Goal: Task Accomplishment & Management: Complete application form

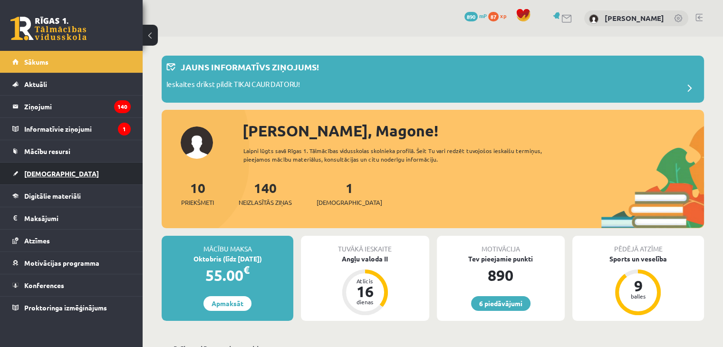
click at [29, 162] on link "[DEMOGRAPHIC_DATA]" at bounding box center [71, 173] width 118 height 22
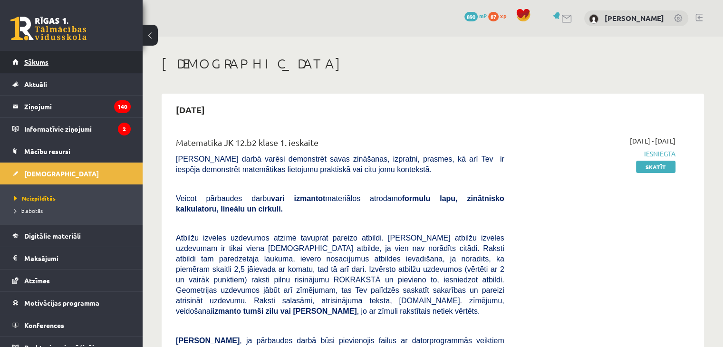
click at [72, 62] on link "Sākums" at bounding box center [71, 62] width 118 height 22
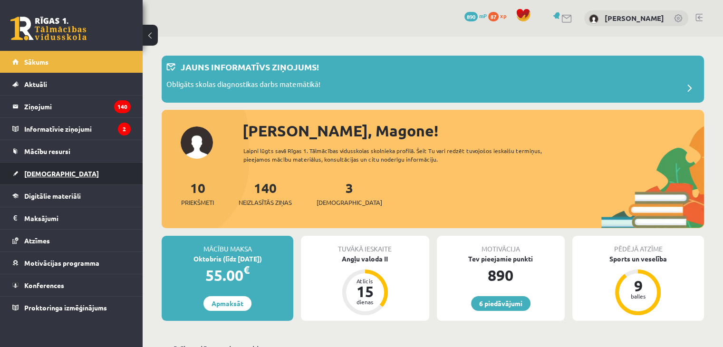
click at [32, 168] on link "[DEMOGRAPHIC_DATA]" at bounding box center [71, 173] width 118 height 22
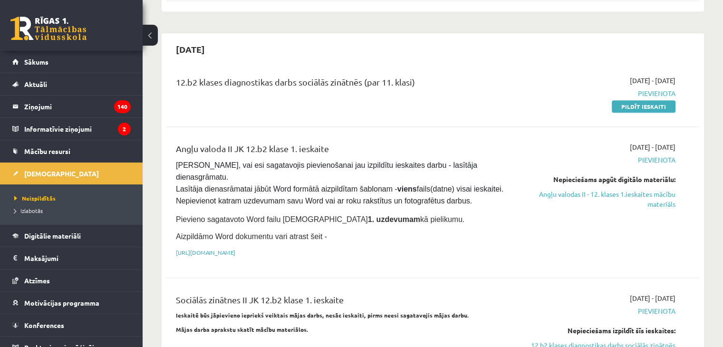
scroll to position [466, 0]
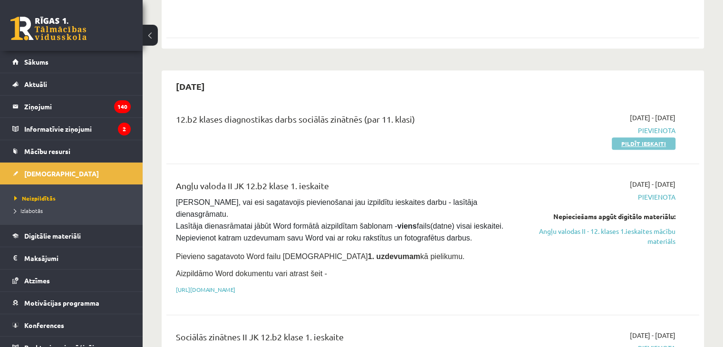
click at [646, 137] on link "Pildīt ieskaiti" at bounding box center [643, 143] width 64 height 12
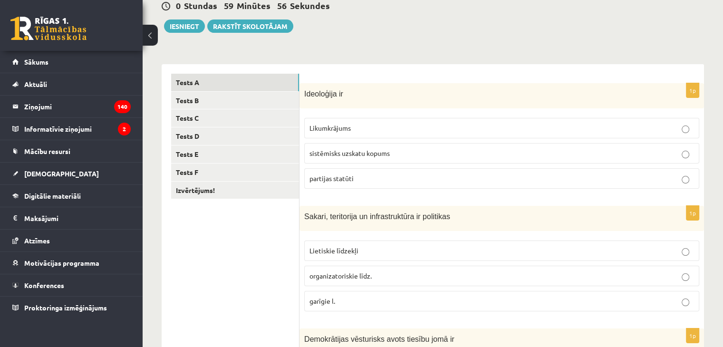
scroll to position [32, 0]
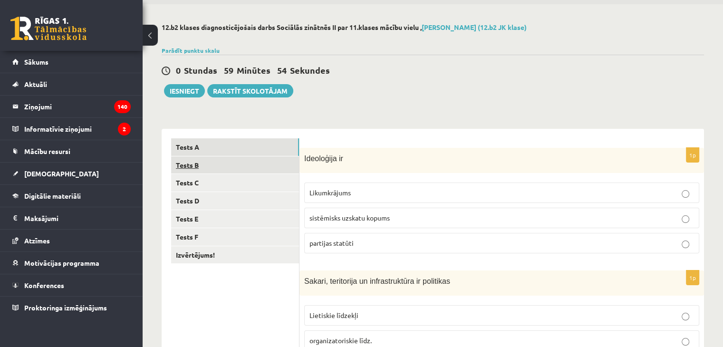
click at [194, 166] on link "Tests B" at bounding box center [235, 165] width 128 height 18
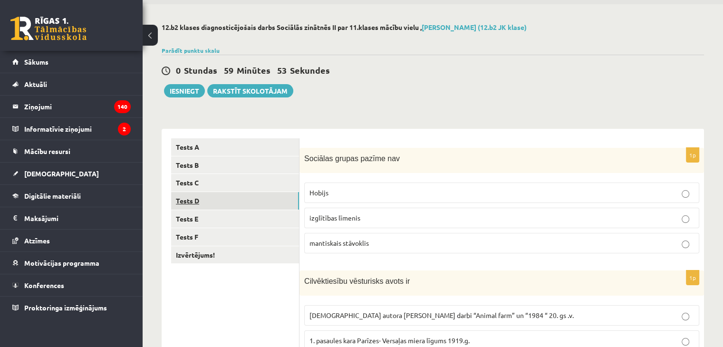
click at [199, 192] on link "Tests D" at bounding box center [235, 201] width 128 height 18
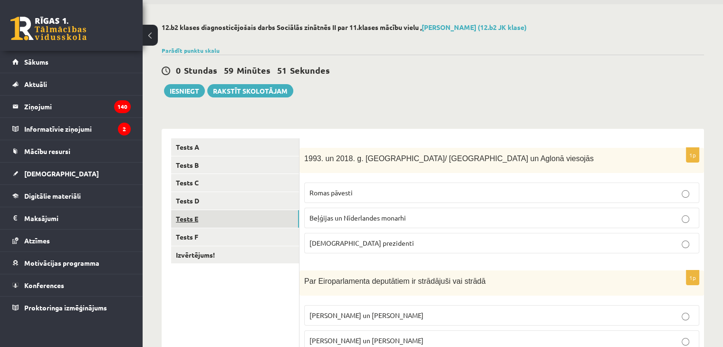
click at [201, 211] on link "Tests E" at bounding box center [235, 219] width 128 height 18
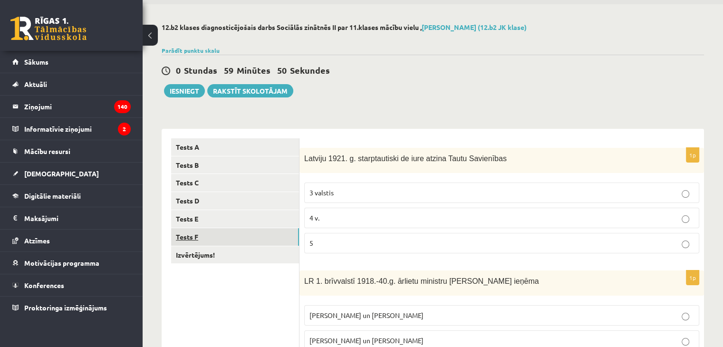
click at [198, 235] on link "Tests F" at bounding box center [235, 237] width 128 height 18
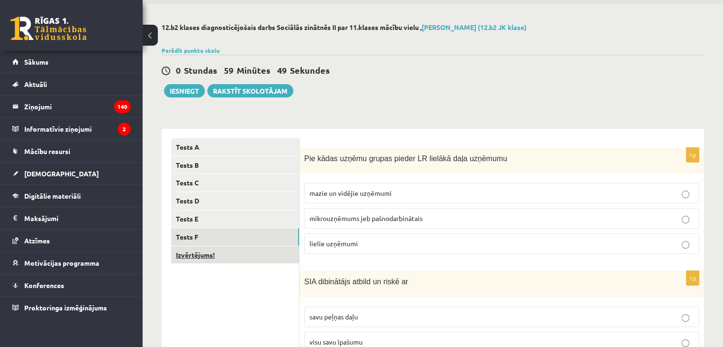
click at [199, 253] on link "Izvērtējums!" at bounding box center [235, 255] width 128 height 18
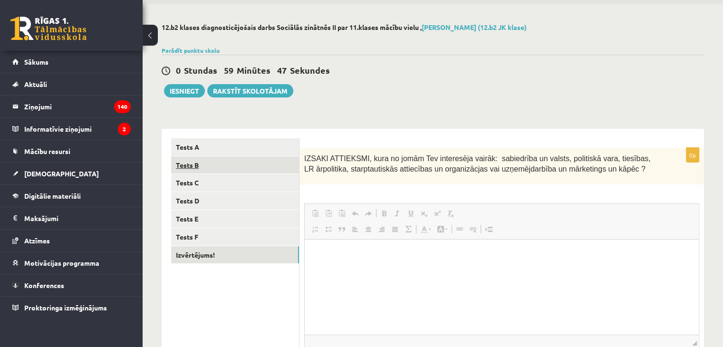
scroll to position [0, 0]
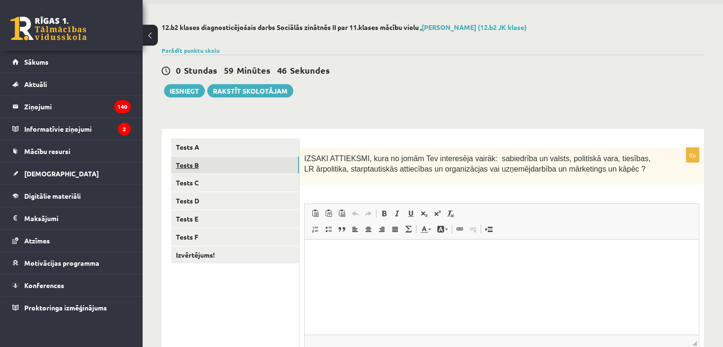
click at [191, 160] on link "Tests B" at bounding box center [235, 165] width 128 height 18
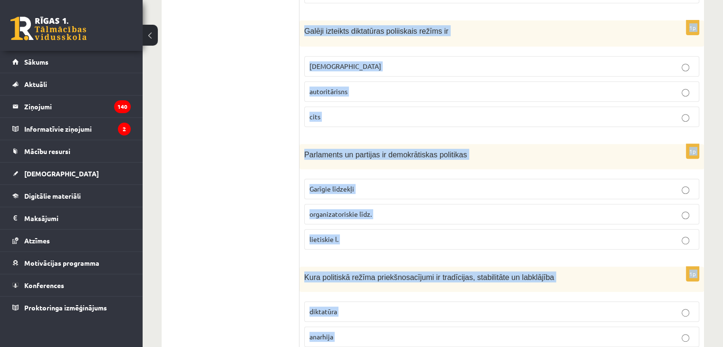
scroll to position [464, 0]
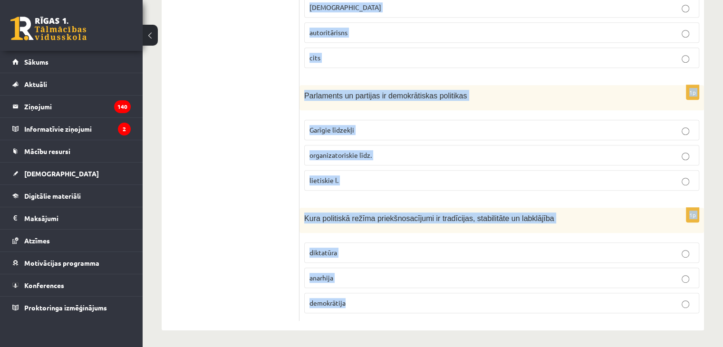
drag, startPoint x: 303, startPoint y: 157, endPoint x: 489, endPoint y: 297, distance: 233.4
click at [489, 297] on form "1p Sociālas grupas pazīme nav Hobijs izglītības līmenis mantiskais stāvoklis 1p…" at bounding box center [501, 14] width 385 height 614
copy form "Sociālas grupas pazīme nav Hobijs izglītības līmenis mantiskais stāvoklis 1p Ci…"
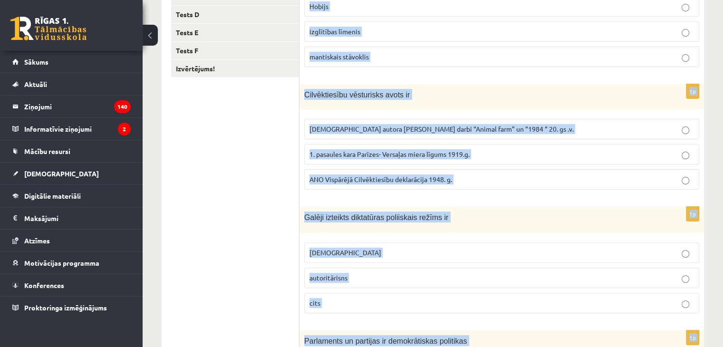
scroll to position [0, 0]
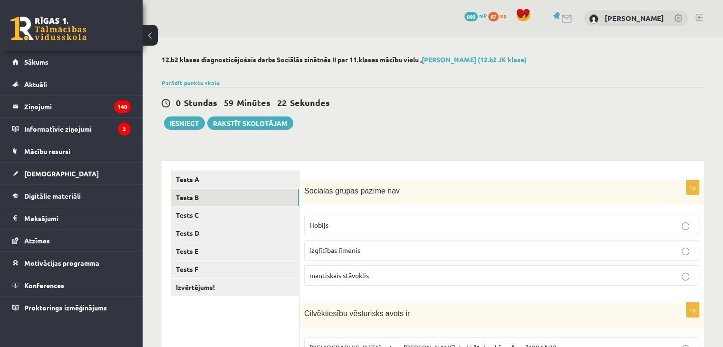
click at [478, 127] on div "0 Stundas 59 Minūtes 22 Sekundes Ieskaite saglabāta! Iesniegt Rakstīt skolotājam" at bounding box center [433, 108] width 542 height 43
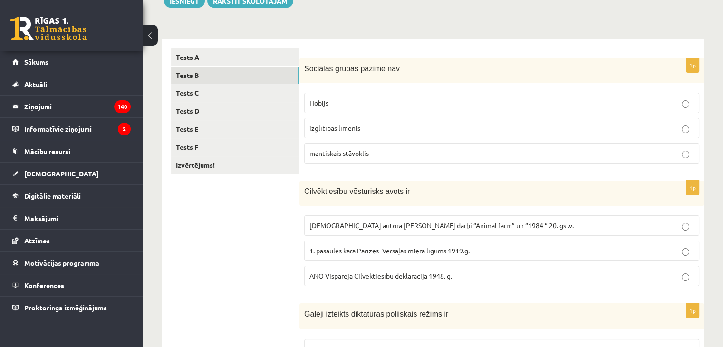
scroll to position [124, 0]
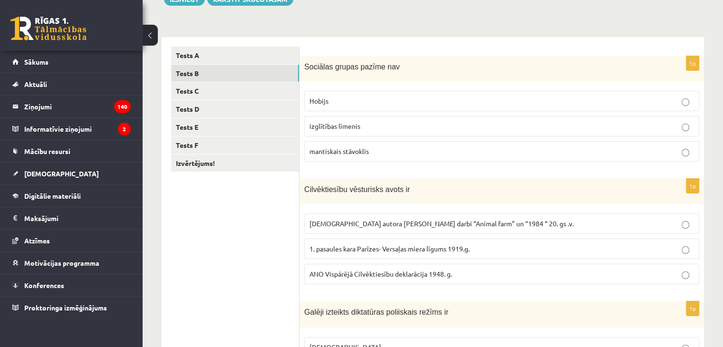
click at [336, 107] on label "Hobijs" at bounding box center [501, 101] width 395 height 20
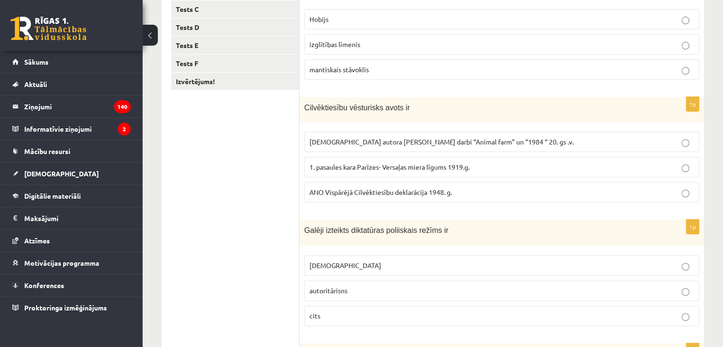
scroll to position [208, 0]
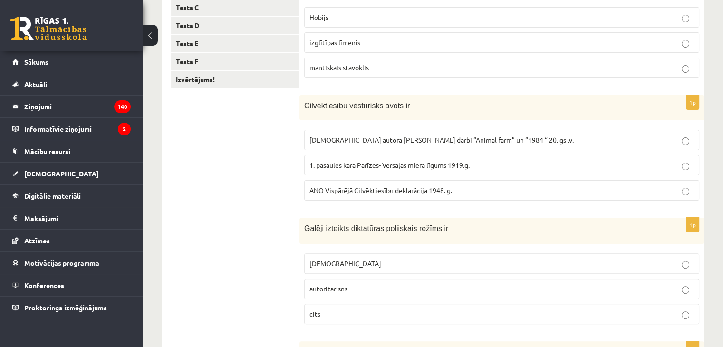
click at [469, 193] on p "ANO Vispārējā Cilvēktiesību deklarācija 1948. g." at bounding box center [501, 190] width 384 height 10
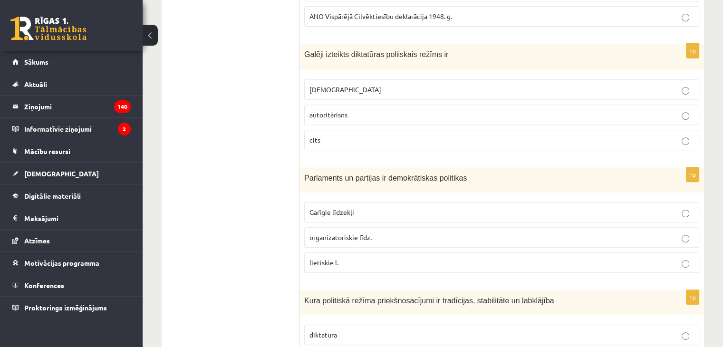
scroll to position [380, 0]
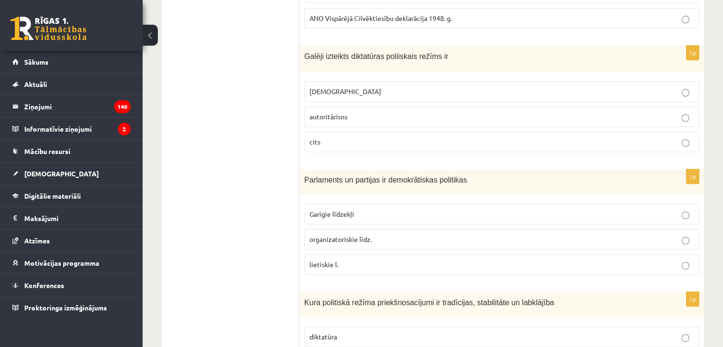
click at [379, 117] on p "autoritārisns" at bounding box center [501, 117] width 384 height 10
click at [375, 86] on p "totalitārisms" at bounding box center [501, 91] width 384 height 10
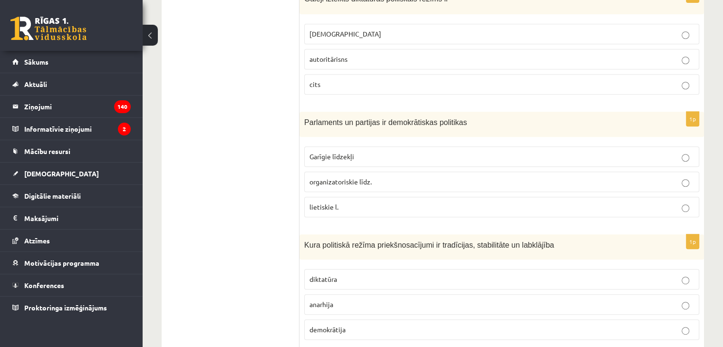
scroll to position [464, 0]
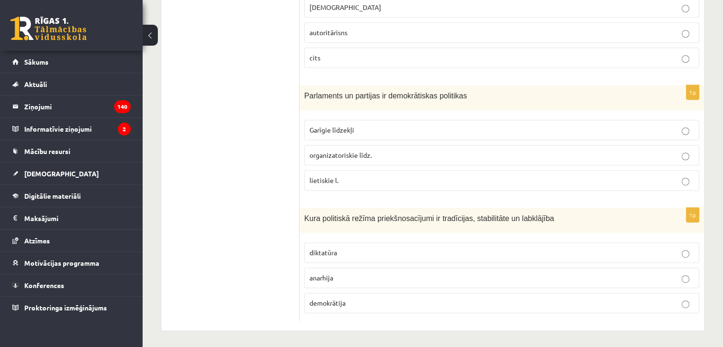
click at [405, 158] on label "organizatoriskie līdz." at bounding box center [501, 155] width 395 height 20
click at [324, 299] on span "demokrātija" at bounding box center [327, 302] width 36 height 9
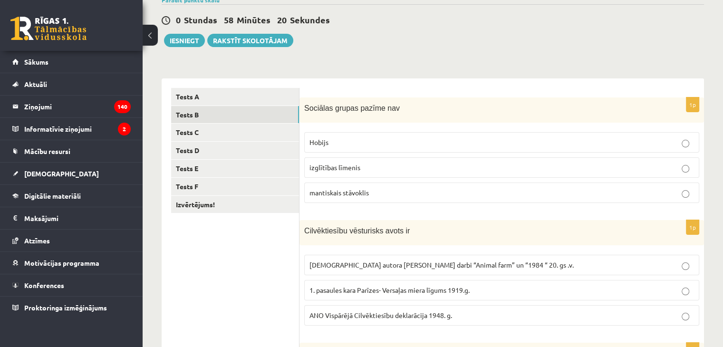
scroll to position [0, 0]
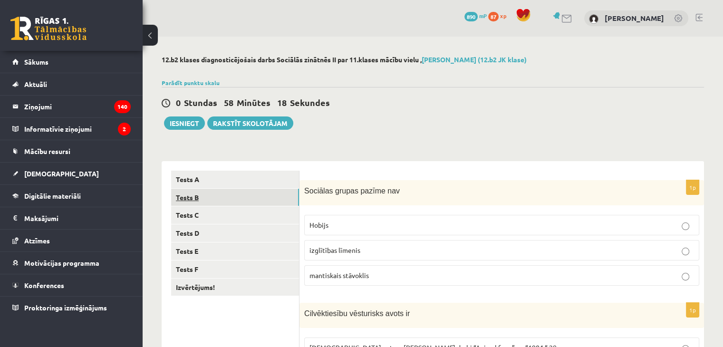
click at [198, 198] on link "Tests B" at bounding box center [235, 198] width 128 height 18
click at [225, 174] on link "Tests A" at bounding box center [235, 180] width 128 height 18
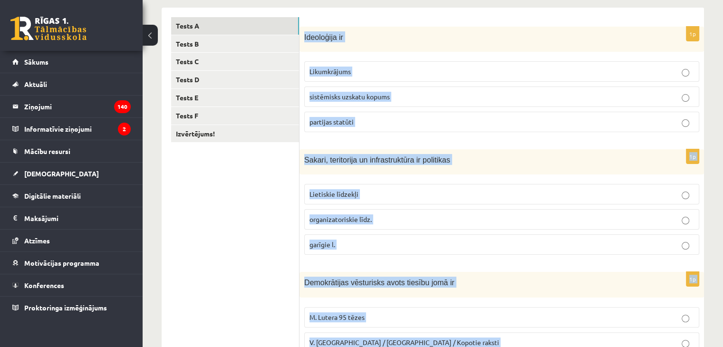
scroll to position [464, 0]
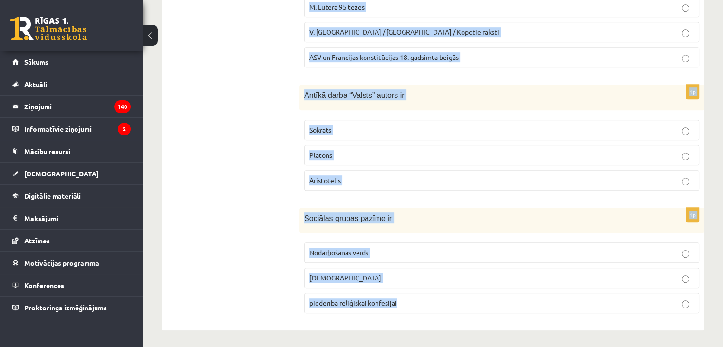
drag, startPoint x: 304, startPoint y: 190, endPoint x: 425, endPoint y: 294, distance: 159.4
click at [425, 294] on form "1p Ideoloģija ir Likumkrājums sistēmisks uzskatu kopums partijas statūti 1p Sak…" at bounding box center [501, 14] width 385 height 614
copy form "Ideoloģija ir Likumkrājums sistēmisks uzskatu kopums partijas statūti 1p Sakari…"
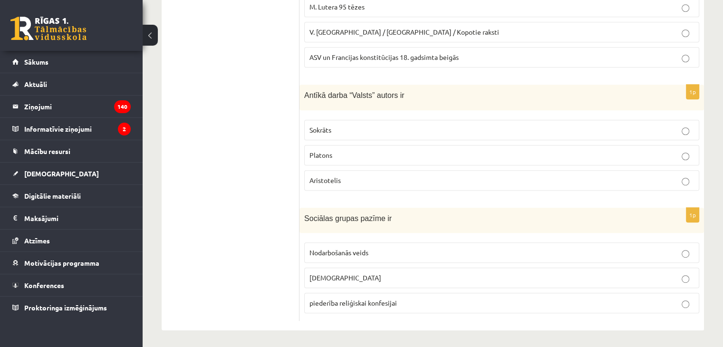
click at [283, 155] on ul "Tests A Tests B Tests C Tests D Tests E Tests F Izvērtējums!" at bounding box center [235, 14] width 128 height 614
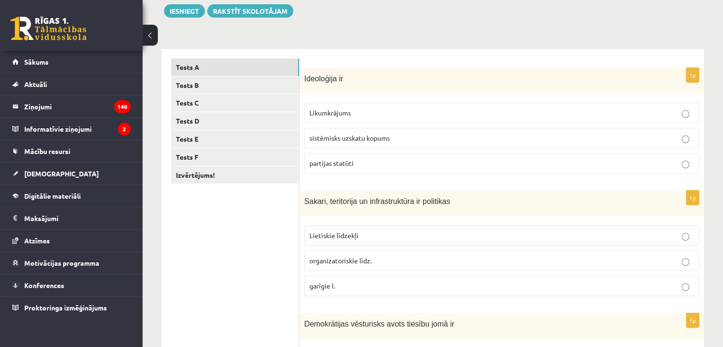
scroll to position [107, 0]
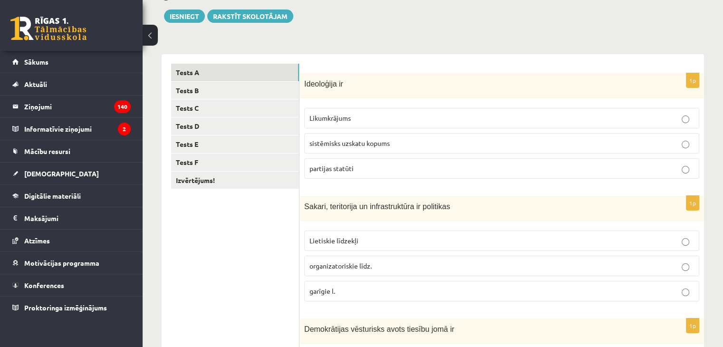
click at [466, 133] on label "sistēmisks uzskatu kopums" at bounding box center [501, 143] width 395 height 20
click at [344, 149] on label "sistēmisks uzskatu kopums" at bounding box center [501, 143] width 395 height 20
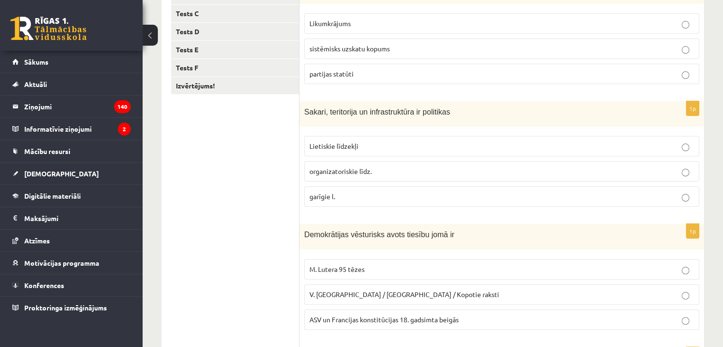
scroll to position [202, 0]
click at [410, 143] on p "Lietiskie līdzekļi" at bounding box center [501, 145] width 384 height 10
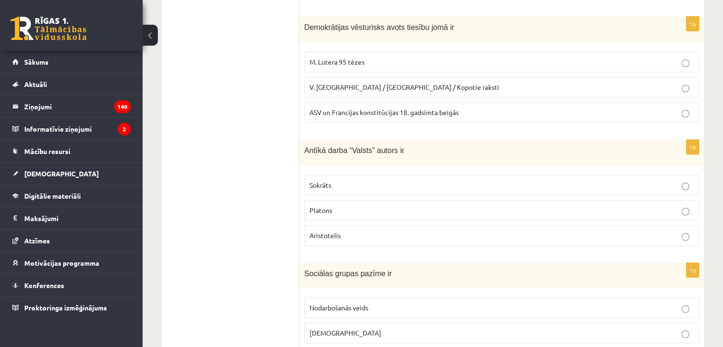
scroll to position [408, 0]
click at [348, 111] on span "ASV un Francijas konstitūcijas 18. gadsimta beigās" at bounding box center [383, 113] width 149 height 9
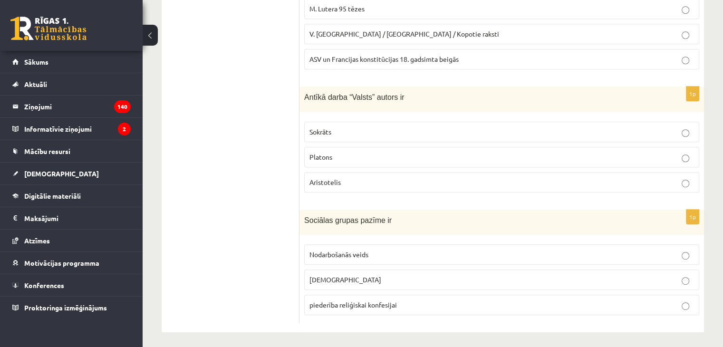
scroll to position [464, 0]
click at [317, 185] on label "Aristotelis" at bounding box center [501, 180] width 395 height 20
click at [325, 248] on p "Nodarbošanās veids" at bounding box center [501, 253] width 384 height 10
click at [323, 153] on span "Platons" at bounding box center [320, 155] width 23 height 9
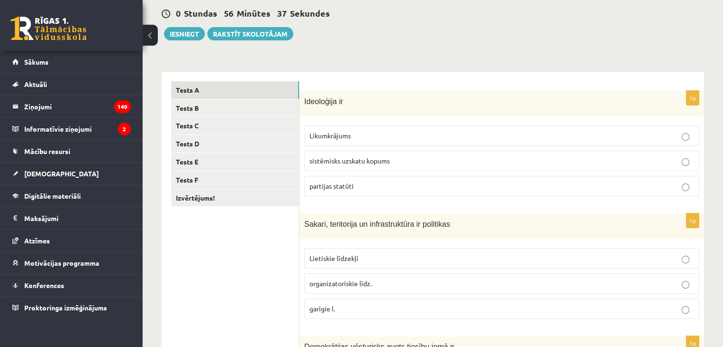
scroll to position [0, 0]
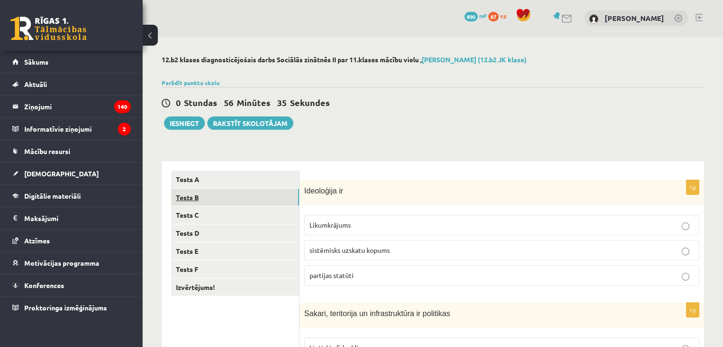
click at [186, 204] on link "Tests B" at bounding box center [235, 198] width 128 height 18
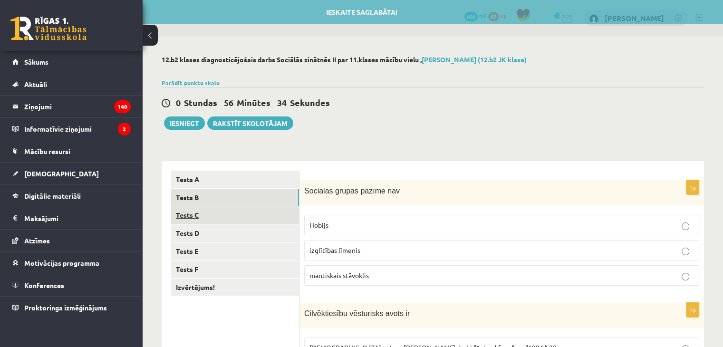
click at [189, 214] on link "Tests C" at bounding box center [235, 215] width 128 height 18
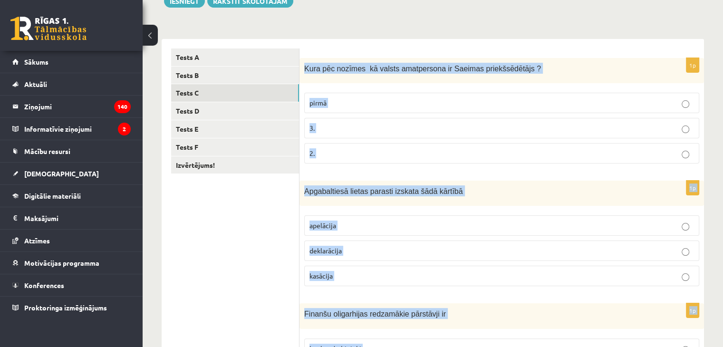
scroll to position [464, 0]
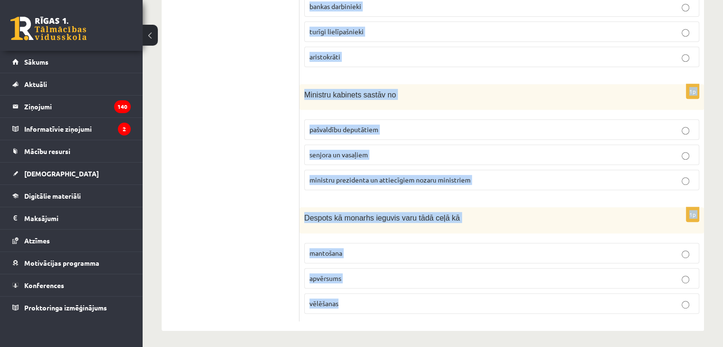
drag, startPoint x: 305, startPoint y: 189, endPoint x: 419, endPoint y: 295, distance: 156.3
click at [419, 295] on form "1p Kura pēc nozīmes kā valsts amatpersona ir Saeimas priekšsēdētājs ? pirmā 3. …" at bounding box center [501, 13] width 385 height 615
copy form "Kura pēc nozīmes kā valsts amatpersona ir Saeimas priekšsēdētājs ? pirmā 3. 2. …"
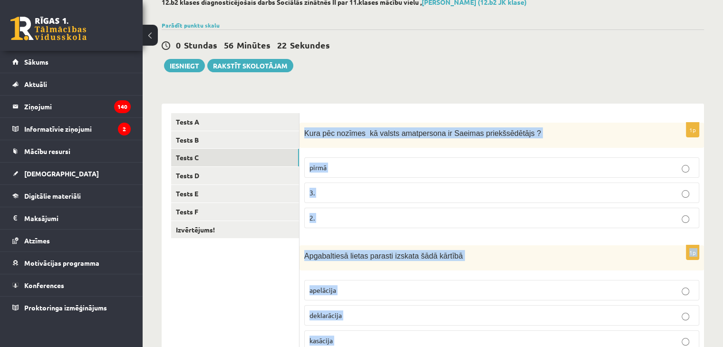
scroll to position [56, 0]
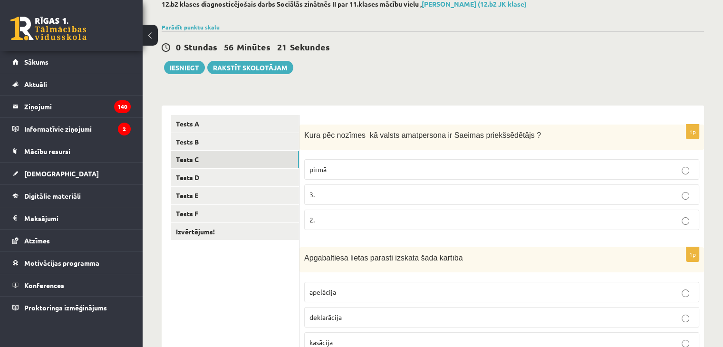
click at [552, 57] on div "0 Stundas 56 Minūtes 21 Sekundes Ieskaite saglabāta! Iesniegt Rakstīt skolotājam" at bounding box center [433, 52] width 542 height 43
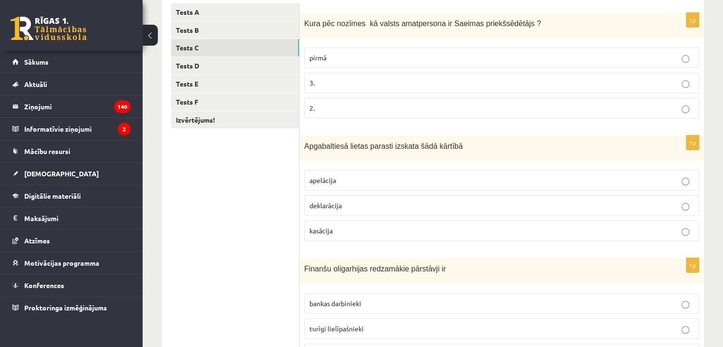
scroll to position [165, 0]
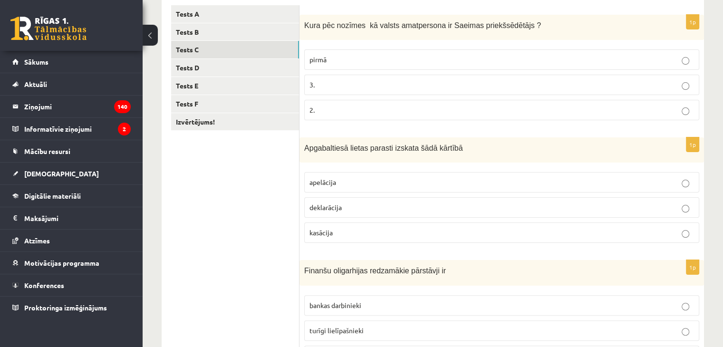
click at [321, 110] on p "2." at bounding box center [501, 110] width 384 height 10
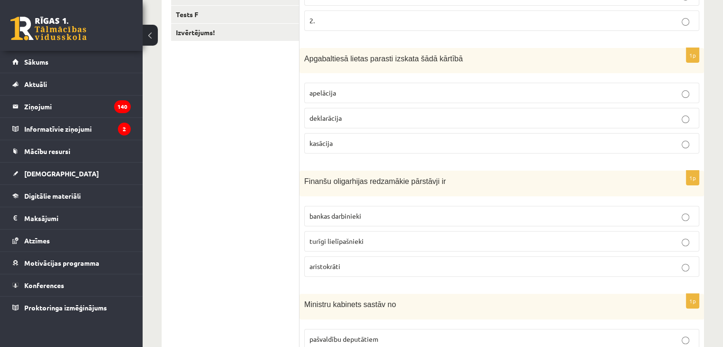
scroll to position [257, 0]
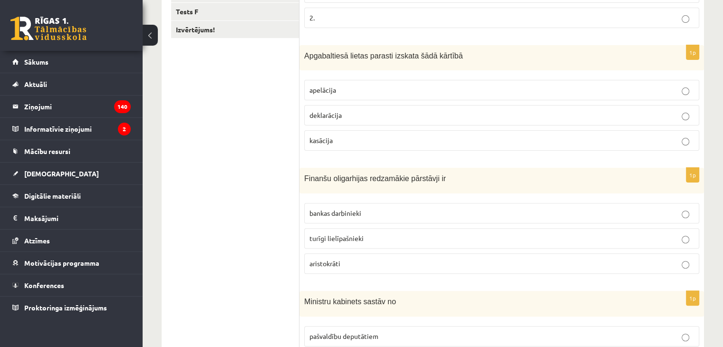
click at [345, 83] on label "apelācija" at bounding box center [501, 90] width 395 height 20
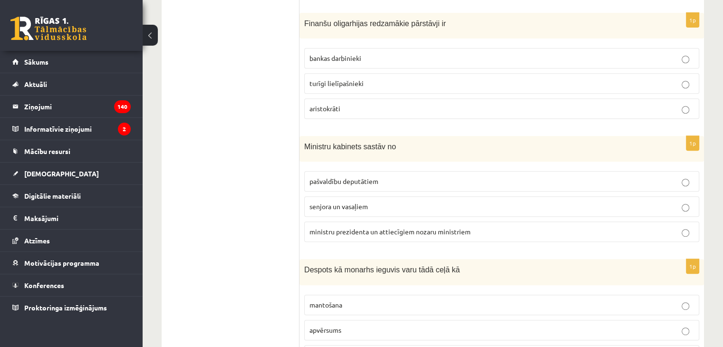
scroll to position [414, 0]
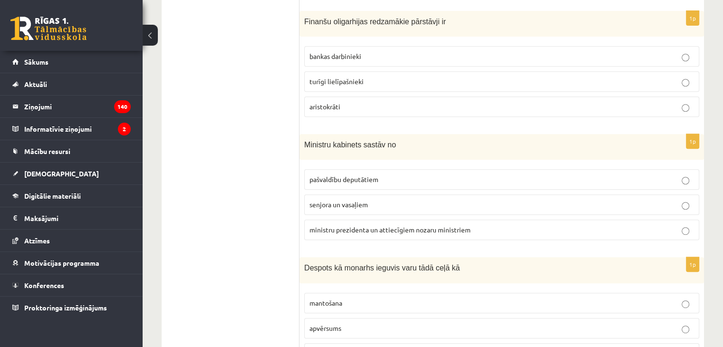
click at [331, 82] on span "turīgi lielīpašnieki" at bounding box center [336, 81] width 54 height 9
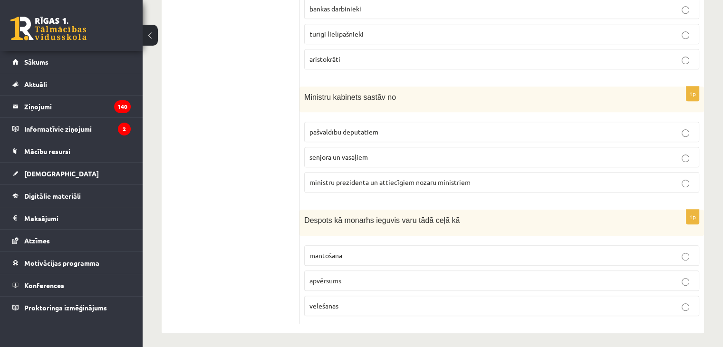
scroll to position [464, 0]
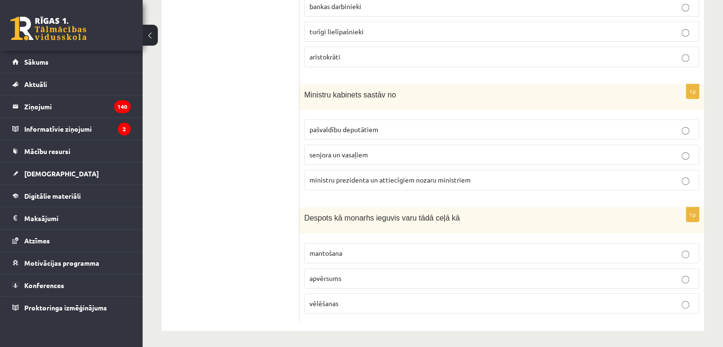
click at [357, 180] on span "ministru prezidenta un attiecīgiem nozaru ministriem" at bounding box center [389, 179] width 161 height 9
click at [351, 252] on p "mantošana" at bounding box center [501, 253] width 384 height 10
click at [359, 278] on p "apvērsums" at bounding box center [501, 278] width 384 height 10
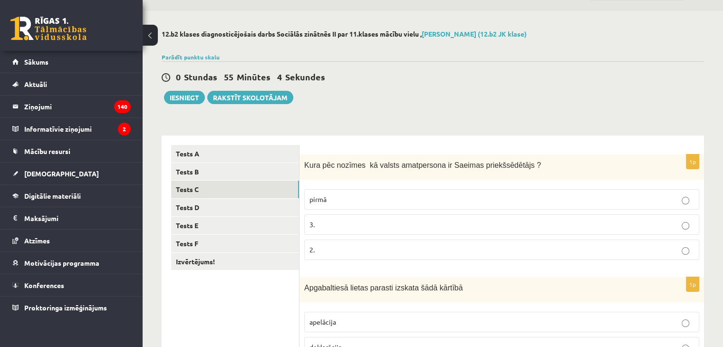
scroll to position [28, 0]
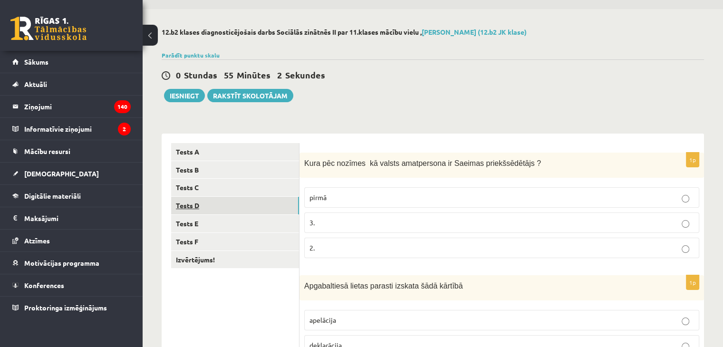
click at [204, 208] on link "Tests D" at bounding box center [235, 206] width 128 height 18
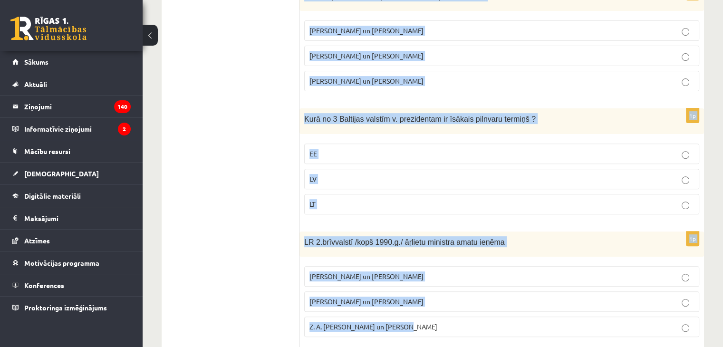
scroll to position [463, 0]
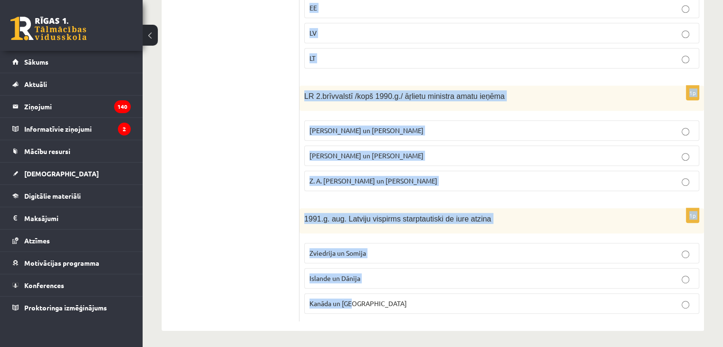
drag, startPoint x: 304, startPoint y: 164, endPoint x: 413, endPoint y: 300, distance: 173.7
click at [413, 300] on form "1p 1993. un 2018. g. Latvijā/ Rīgā un Aglonā viesojās Romas pāvesti Beļģijas un…" at bounding box center [501, 14] width 385 height 613
copy form "1993. un 2018. g. Latvijā/ Rīgā un Aglonā viesojās Romas pāvesti Beļģijas un Nī…"
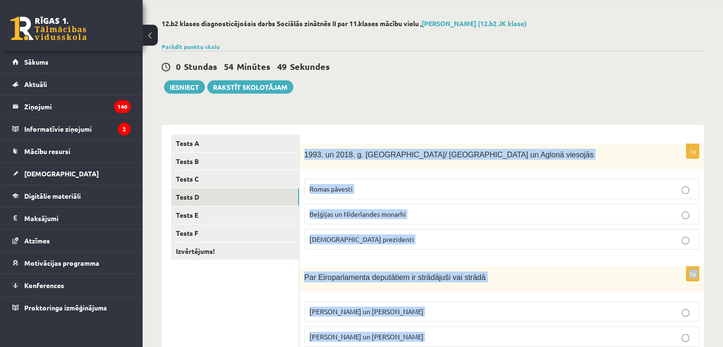
scroll to position [35, 0]
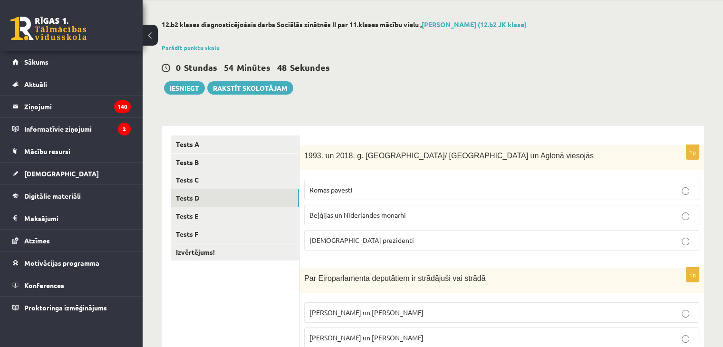
click at [538, 48] on div "Parādīt punktu skalu Atzīme No Līdz 1 0 5 2 6 8 3 9 11 4 12 14 5 15 17 6 18 20 …" at bounding box center [433, 47] width 542 height 9
click at [438, 191] on p "Romas pāvesti" at bounding box center [501, 190] width 384 height 10
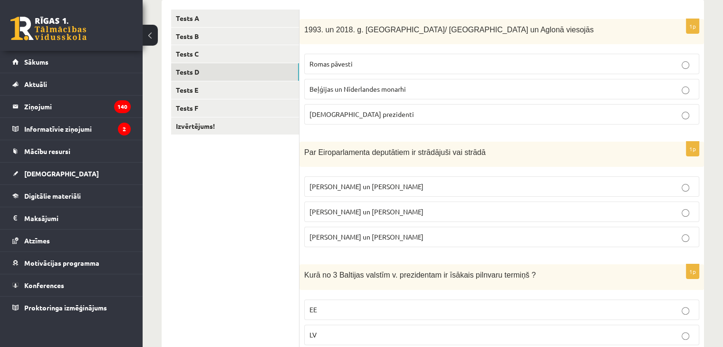
scroll to position [162, 0]
click at [345, 211] on span "I. Vaidere un N. Ušakovs" at bounding box center [366, 210] width 114 height 9
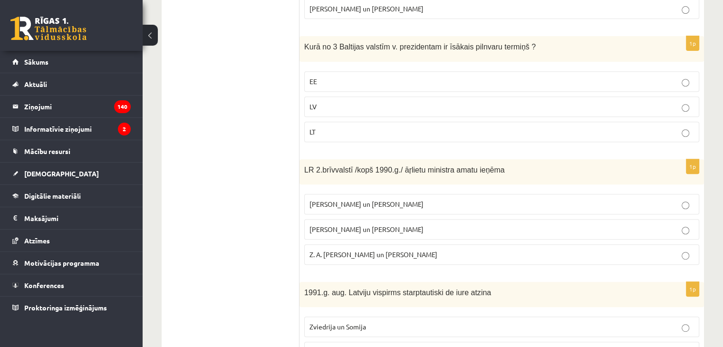
scroll to position [399, 0]
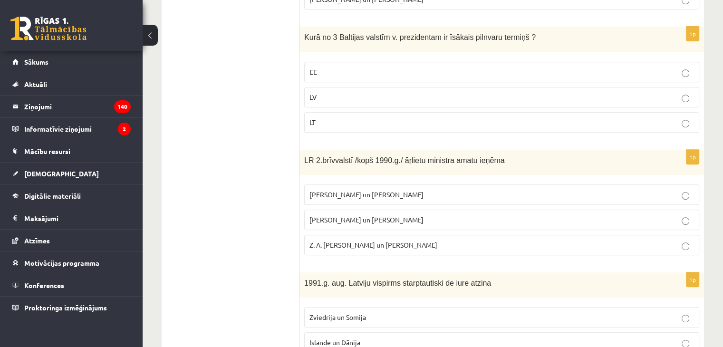
click at [324, 67] on p "EE" at bounding box center [501, 72] width 384 height 10
click at [330, 114] on label "LT" at bounding box center [501, 122] width 395 height 20
click at [336, 227] on label "A. Pabriks un J Jurkāns" at bounding box center [501, 220] width 395 height 20
click at [410, 99] on p "LV" at bounding box center [501, 97] width 384 height 10
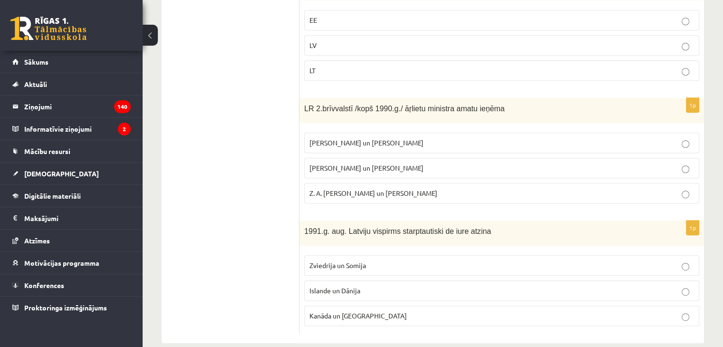
scroll to position [463, 0]
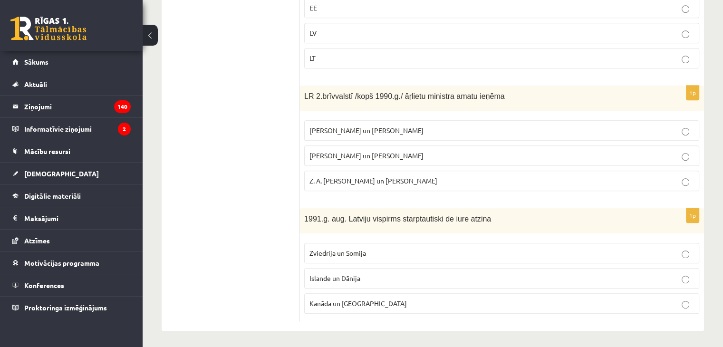
click at [317, 248] on span "Zviedrija un Somija" at bounding box center [337, 252] width 57 height 9
click at [352, 274] on span "Islande un Dānija" at bounding box center [334, 278] width 51 height 9
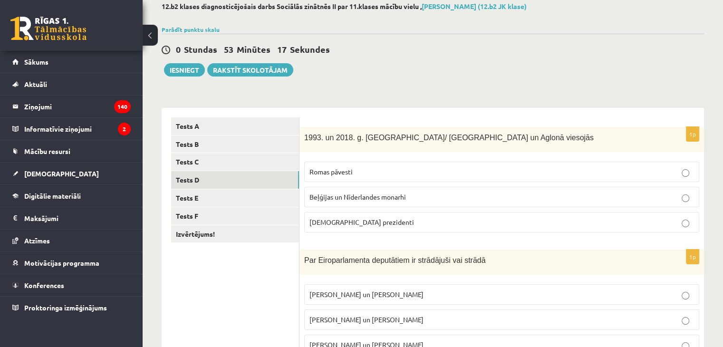
scroll to position [0, 0]
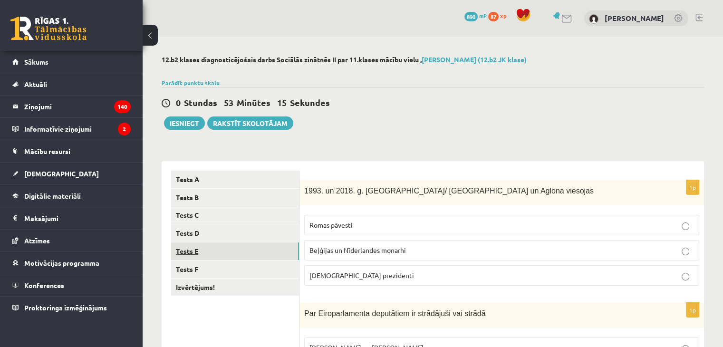
click at [245, 249] on link "Tests E" at bounding box center [235, 251] width 128 height 18
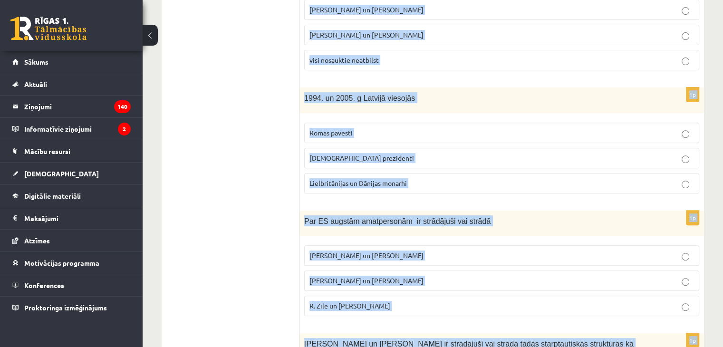
scroll to position [463, 0]
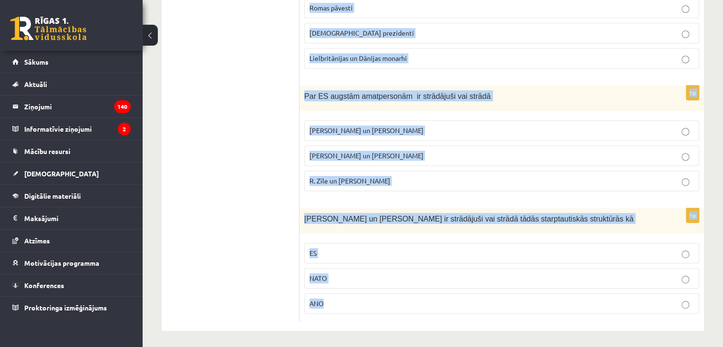
drag, startPoint x: 303, startPoint y: 188, endPoint x: 373, endPoint y: 304, distance: 135.6
click at [373, 304] on form "1p Latviju 1921. g. starptautiski de iure atzina Tautu Savienības 3 valstis 4 v…" at bounding box center [501, 14] width 385 height 613
copy form "Latviju 1921. g. starptautiski de iure atzina Tautu Savienības 3 valstis 4 v. 5…"
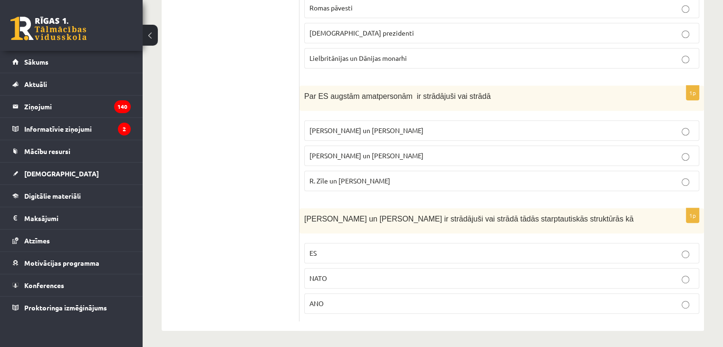
click at [190, 142] on ul "Tests A Tests B Tests C Tests D Tests E Tests F Izvērtējums!" at bounding box center [235, 14] width 128 height 613
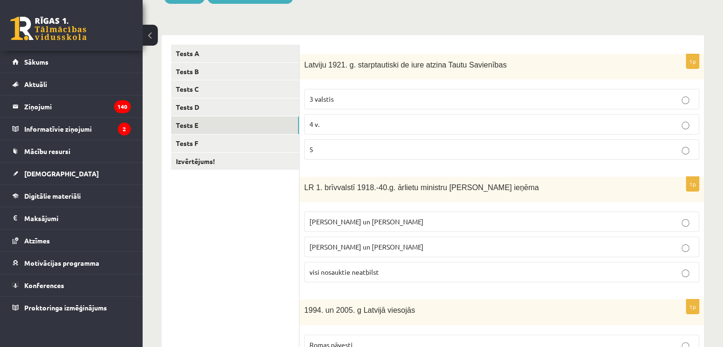
scroll to position [118, 0]
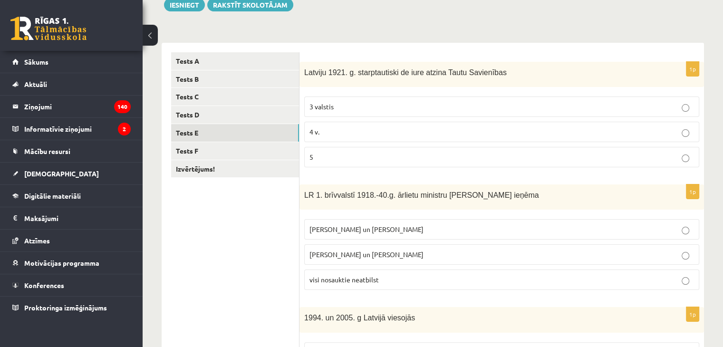
click at [319, 132] on p "4 v." at bounding box center [501, 132] width 384 height 10
click at [432, 227] on p "Z. Meierovics un V. Munters" at bounding box center [501, 229] width 384 height 10
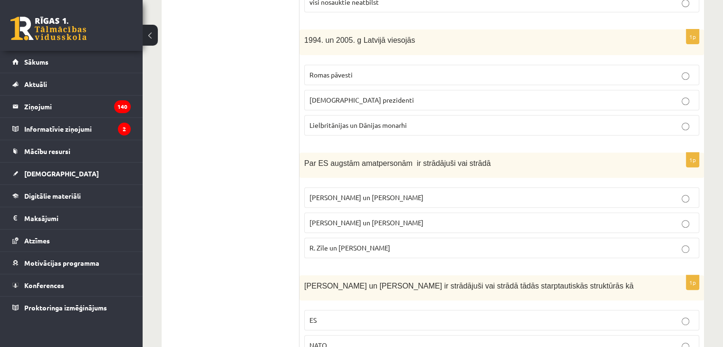
scroll to position [397, 0]
click at [401, 126] on p "Lielbritānijas un Dānijas monarhi" at bounding box center [501, 124] width 384 height 10
click at [321, 222] on p "Vaira Vīķe- Freiberga un N.Ušakovs" at bounding box center [501, 221] width 384 height 10
click at [362, 250] on label "R. Zīle un V.Dombrovskis" at bounding box center [501, 246] width 395 height 20
click at [354, 95] on p "ASV prezidenti" at bounding box center [501, 99] width 384 height 10
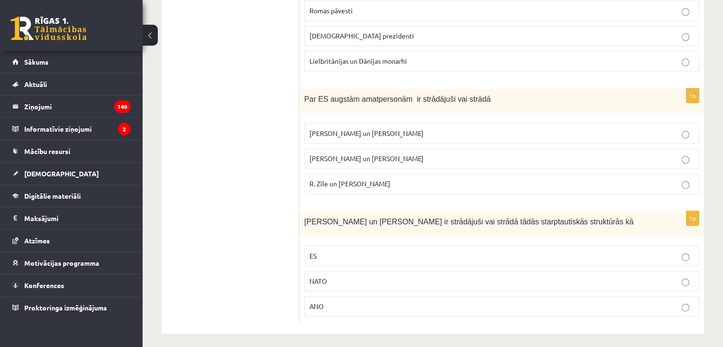
scroll to position [463, 0]
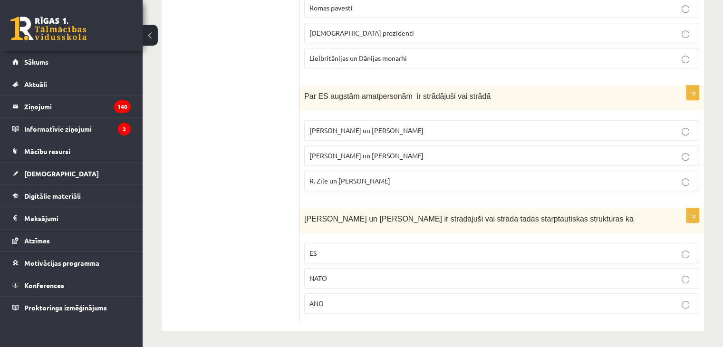
click at [317, 253] on p "ES" at bounding box center [501, 253] width 384 height 10
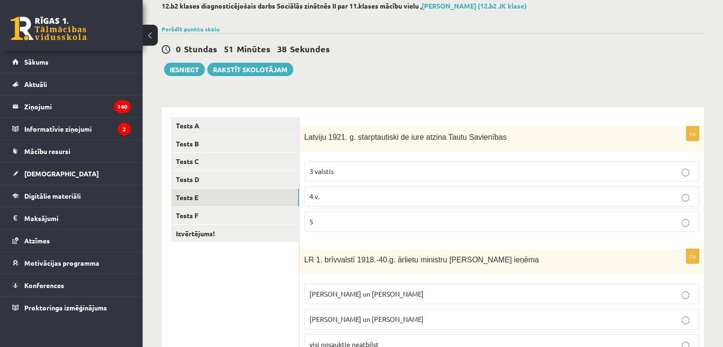
scroll to position [57, 0]
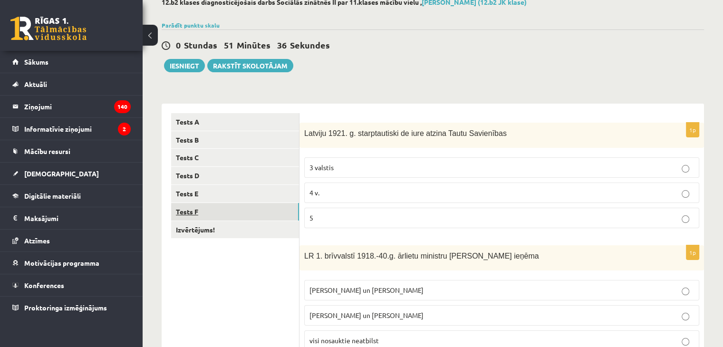
click at [216, 216] on link "Tests F" at bounding box center [235, 212] width 128 height 18
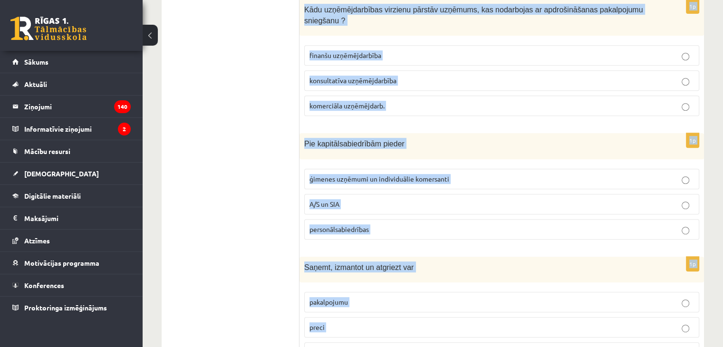
scroll to position [466, 0]
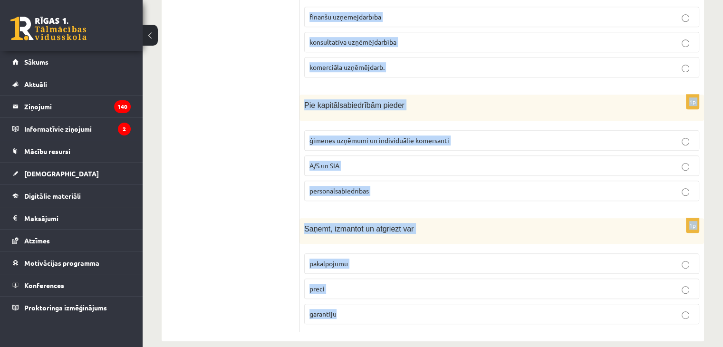
drag, startPoint x: 304, startPoint y: 129, endPoint x: 409, endPoint y: 306, distance: 206.1
click at [409, 306] on form "1p Pie kādas uzņēmu grupas pieder LR lielākā daļa uzņēmumu mazie un vidējie uzņ…" at bounding box center [501, 19] width 385 height 628
copy form "Pie kādas uzņēmu grupas pieder LR lielākā daļa uzņēmumu mazie un vidējie uzņēmu…"
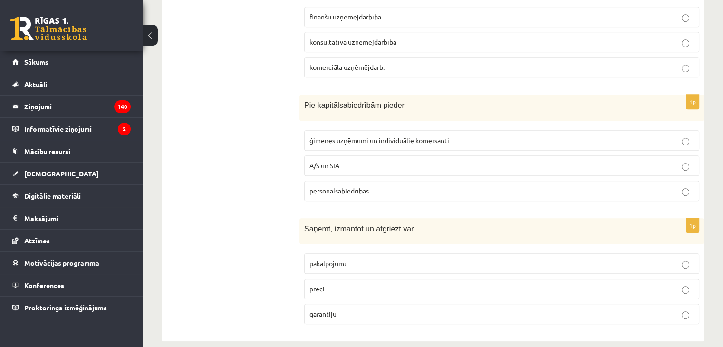
click at [255, 124] on ul "Tests A Tests B Tests C Tests D Tests E Tests F Izvērtējums!" at bounding box center [235, 19] width 128 height 628
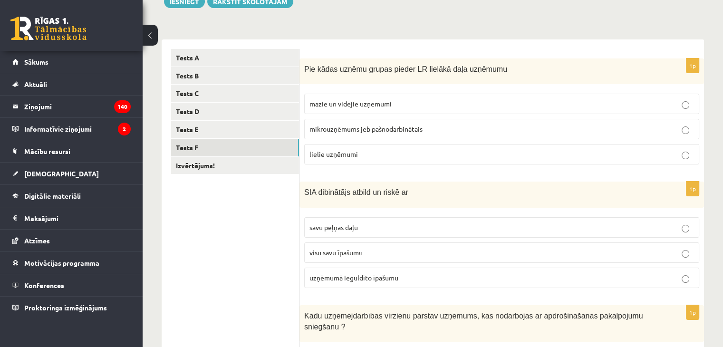
scroll to position [150, 0]
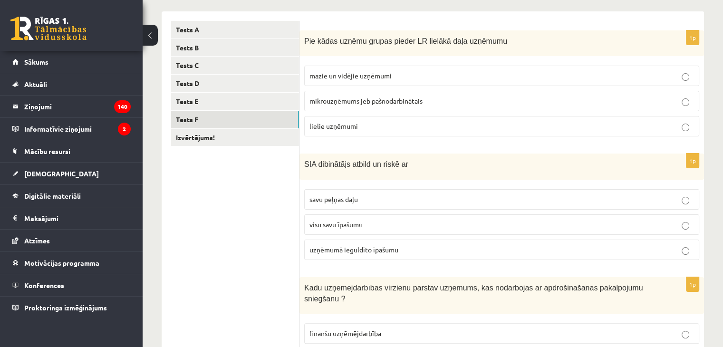
click at [435, 69] on label "mazie un vidējie uzņēmumi" at bounding box center [501, 76] width 395 height 20
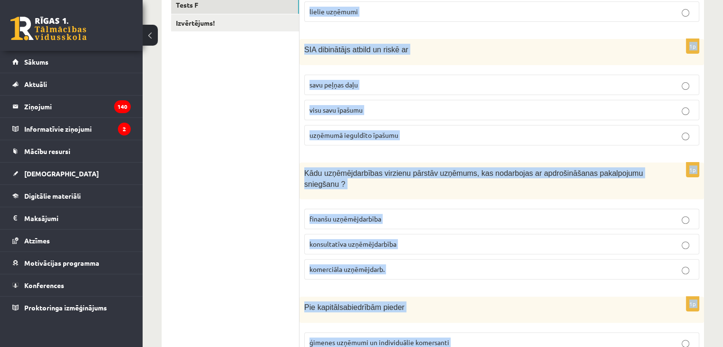
scroll to position [466, 0]
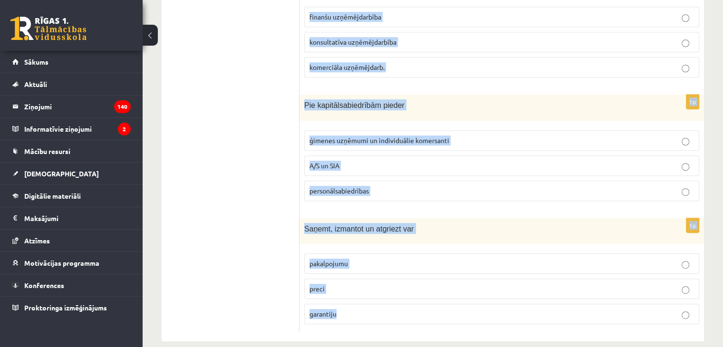
drag, startPoint x: 304, startPoint y: 41, endPoint x: 430, endPoint y: 327, distance: 313.1
copy form "Pie kādas uzņēmu grupas pieder LR lielākā daļa uzņēmumu mazie un vidējie uzņēmu…"
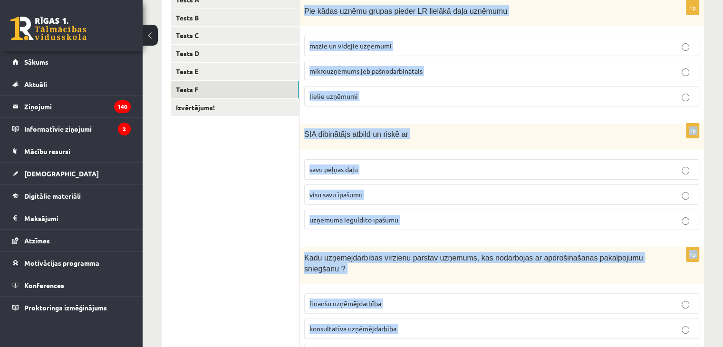
scroll to position [0, 0]
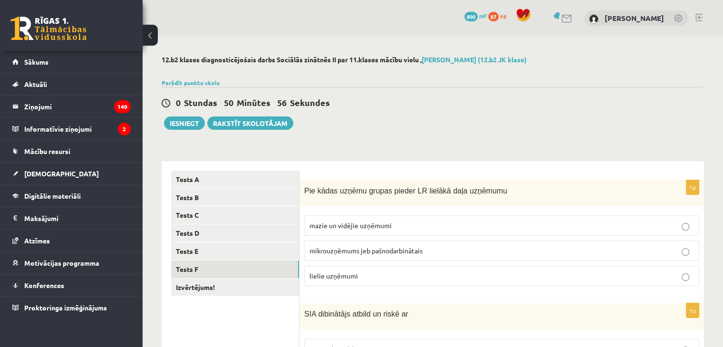
click at [549, 85] on div "Parādīt punktu skalu Atzīme No Līdz 1 0 5 2 6 8 3 9 11 4 12 14 5 15 17 6 18 20 …" at bounding box center [433, 82] width 542 height 9
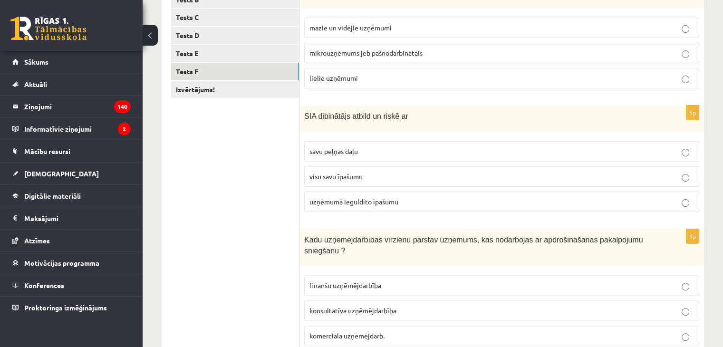
scroll to position [199, 0]
click at [329, 202] on span "uzņēmumā ieguldīto īpašumu" at bounding box center [353, 200] width 89 height 9
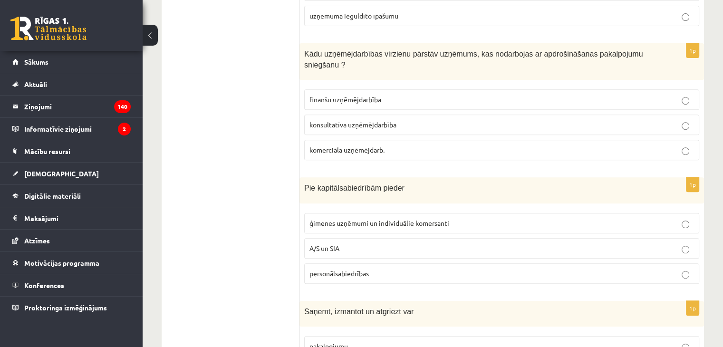
scroll to position [385, 0]
click at [391, 242] on p "A/S un SIA" at bounding box center [501, 247] width 384 height 10
click at [333, 91] on label "finanšu uzņēmējdarbība" at bounding box center [501, 98] width 395 height 20
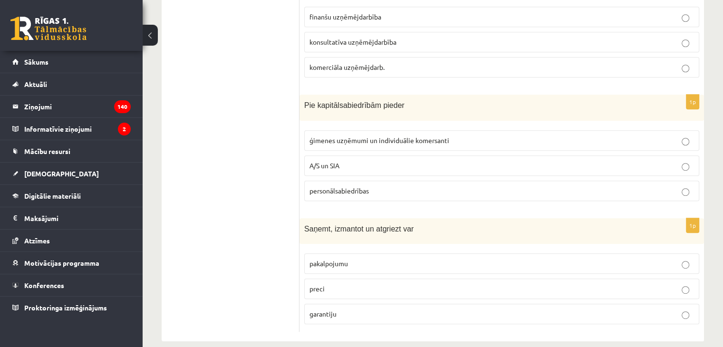
click at [325, 284] on p "preci" at bounding box center [501, 289] width 384 height 10
click at [329, 309] on p "garantiju" at bounding box center [501, 314] width 384 height 10
click at [465, 284] on p "preci" at bounding box center [501, 289] width 384 height 10
click at [642, 316] on div "1p Saņemt, izmantot un atgriezt var pakalpojumu preci garantiju" at bounding box center [501, 275] width 404 height 114
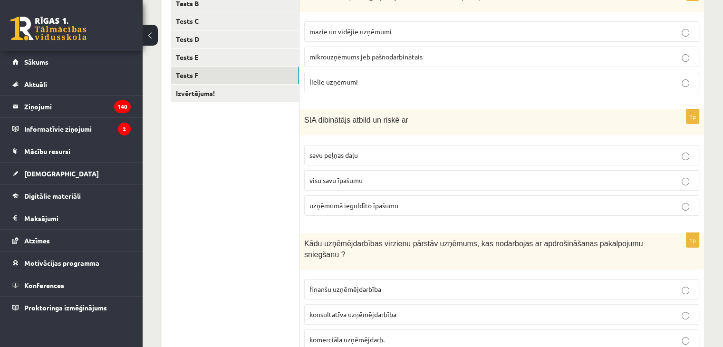
scroll to position [0, 0]
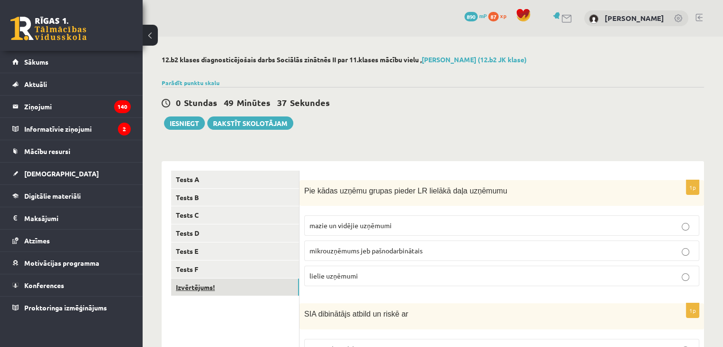
click at [247, 289] on link "Izvērtējums!" at bounding box center [235, 287] width 128 height 18
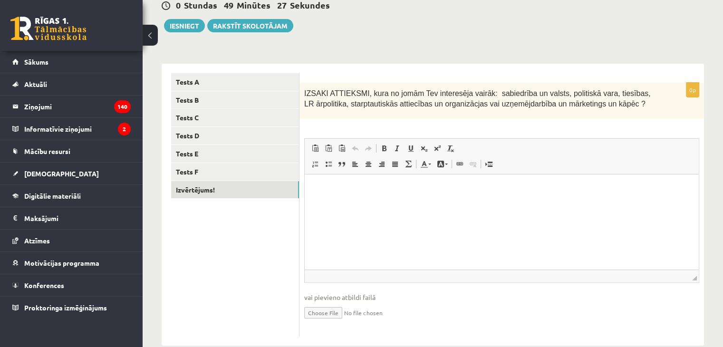
scroll to position [95, 0]
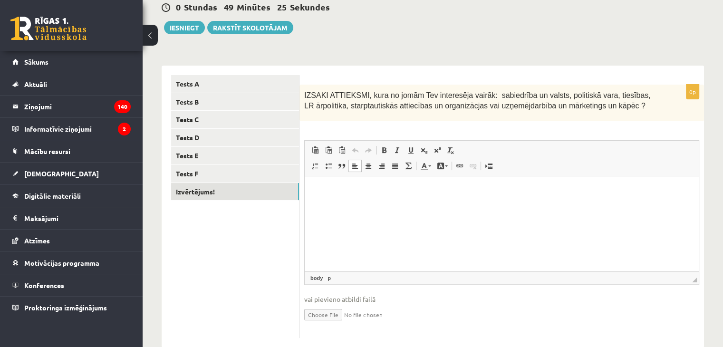
click at [333, 205] on html at bounding box center [502, 190] width 394 height 29
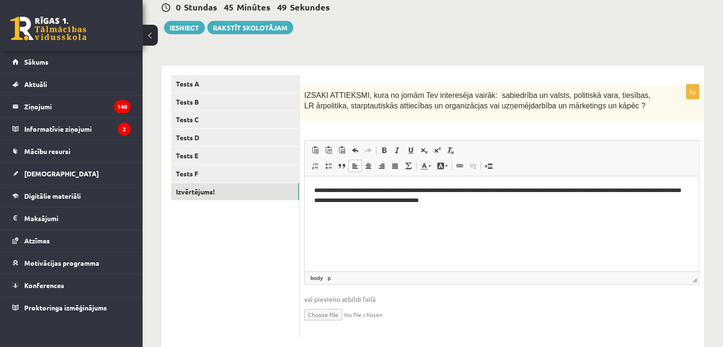
click at [628, 192] on p "**********" at bounding box center [501, 196] width 375 height 20
click at [189, 22] on button "Iesniegt" at bounding box center [184, 27] width 41 height 13
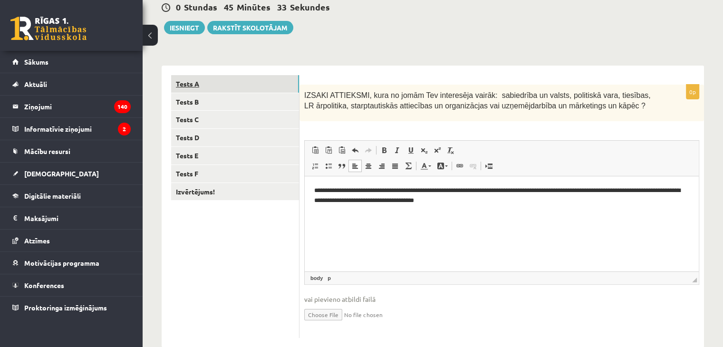
click at [254, 76] on link "Tests A" at bounding box center [235, 84] width 128 height 18
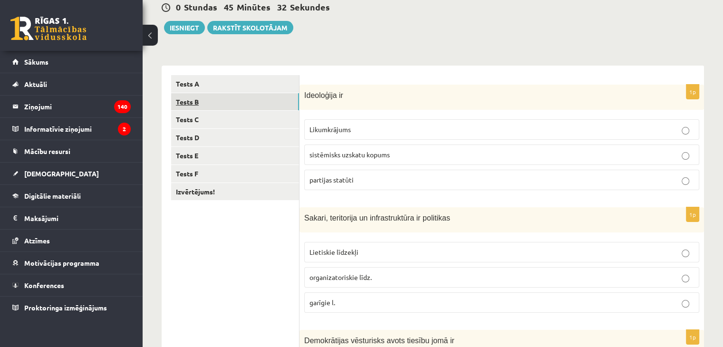
click at [246, 100] on link "Tests B" at bounding box center [235, 102] width 128 height 18
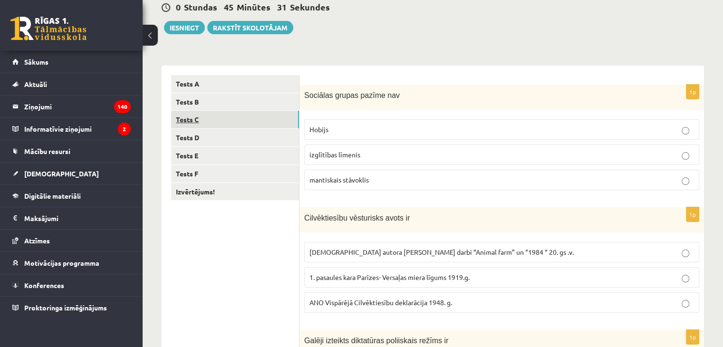
click at [238, 119] on link "Tests C" at bounding box center [235, 120] width 128 height 18
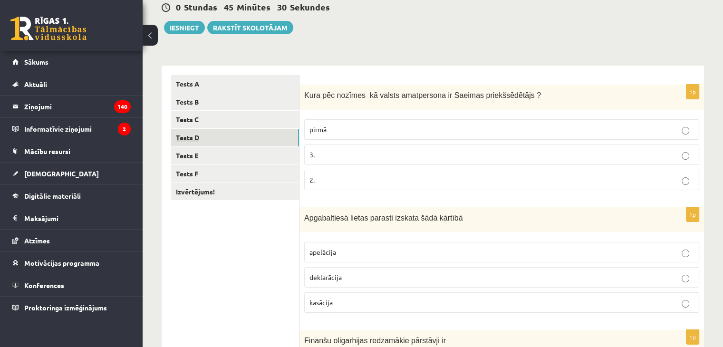
click at [231, 145] on link "Tests D" at bounding box center [235, 138] width 128 height 18
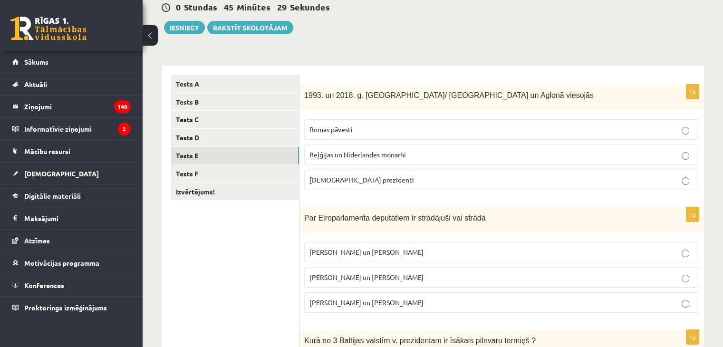
click at [228, 162] on link "Tests E" at bounding box center [235, 156] width 128 height 18
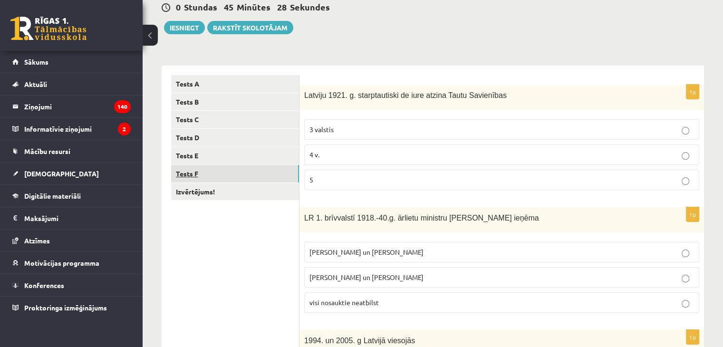
click at [228, 177] on link "Tests F" at bounding box center [235, 174] width 128 height 18
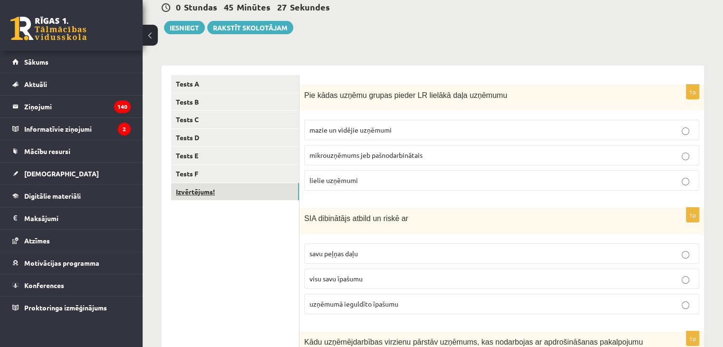
click at [227, 198] on link "Izvērtējums!" at bounding box center [235, 192] width 128 height 18
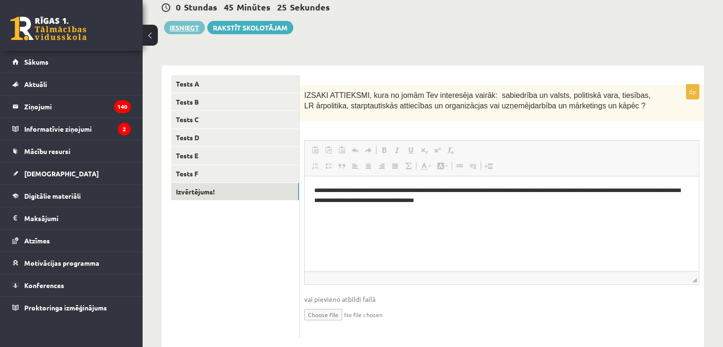
scroll to position [0, 0]
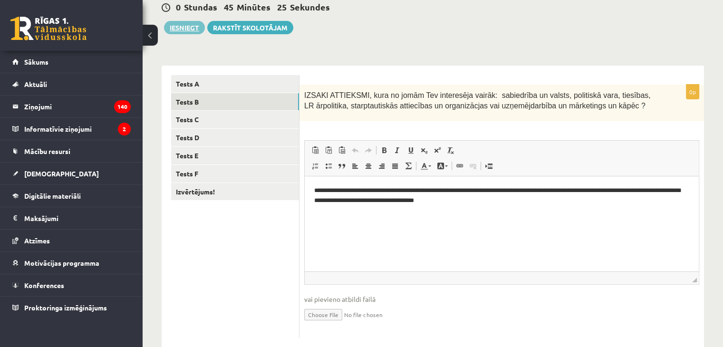
click at [188, 101] on link "Tests B" at bounding box center [235, 102] width 128 height 18
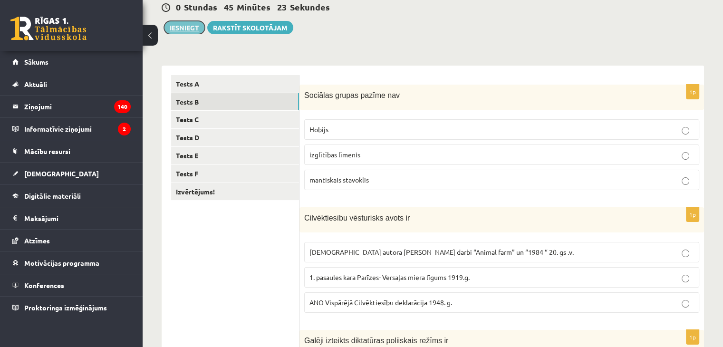
click at [181, 22] on button "Iesniegt" at bounding box center [184, 27] width 41 height 13
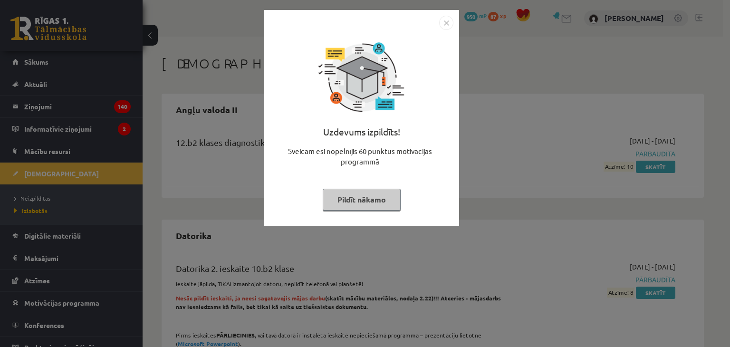
click at [366, 192] on button "Pildīt nākamo" at bounding box center [362, 200] width 78 height 22
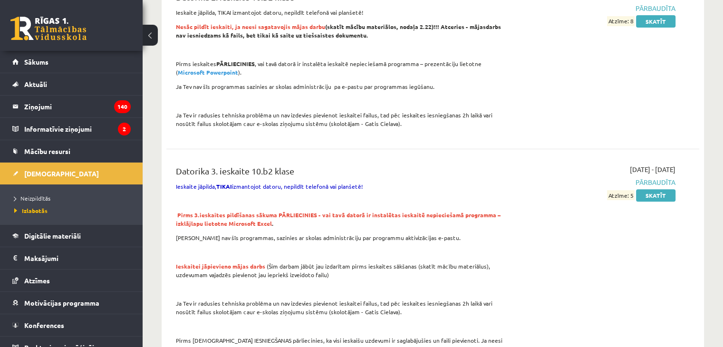
scroll to position [276, 0]
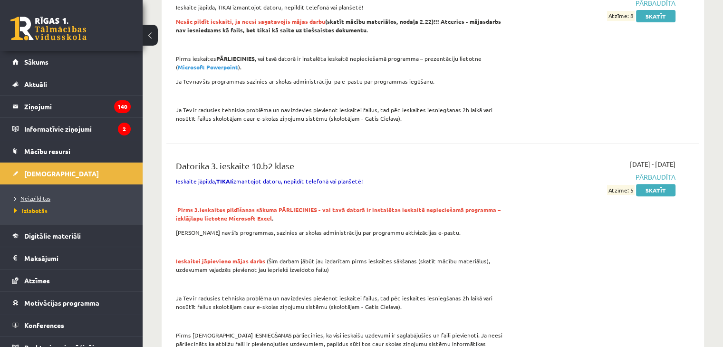
click at [39, 198] on span "Neizpildītās" at bounding box center [32, 198] width 36 height 8
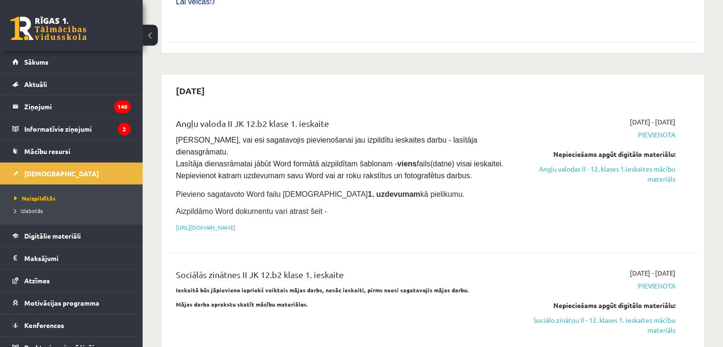
scroll to position [490, 0]
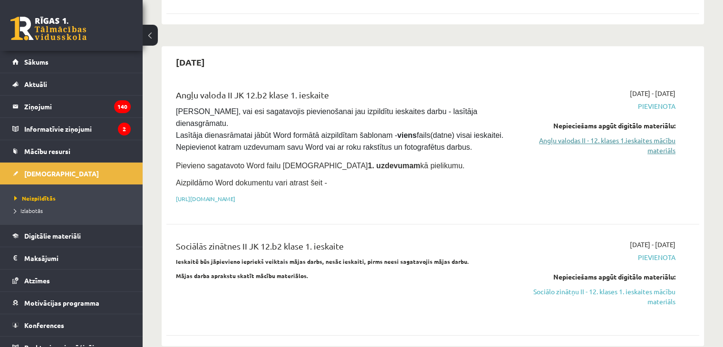
click at [582, 135] on link "Angļu valodas II - 12. klases 1.ieskaites mācību materiāls" at bounding box center [596, 145] width 157 height 20
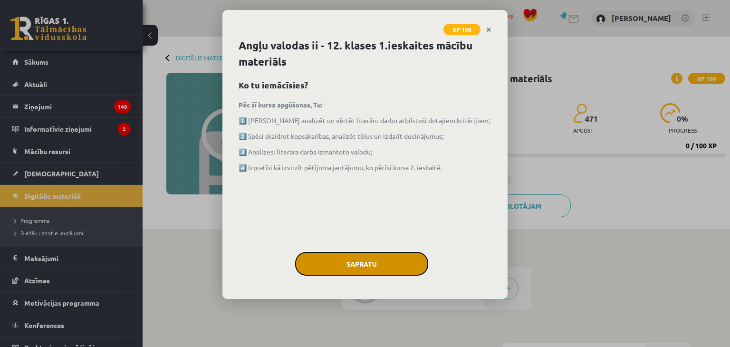
click at [333, 260] on button "Sapratu" at bounding box center [361, 264] width 133 height 24
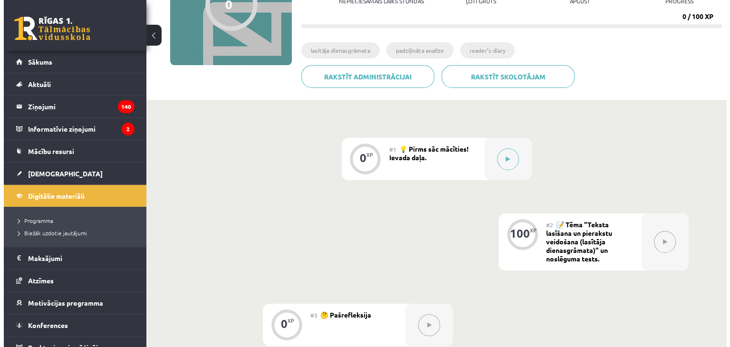
scroll to position [129, 0]
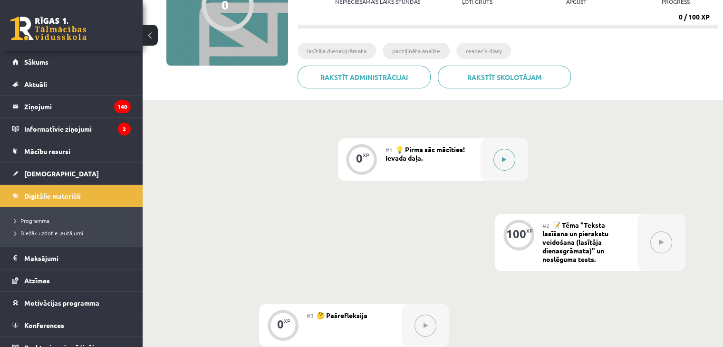
click at [494, 155] on button at bounding box center [504, 160] width 22 height 22
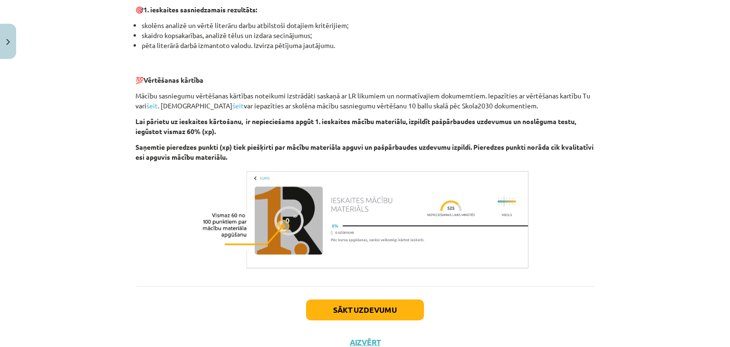
scroll to position [654, 0]
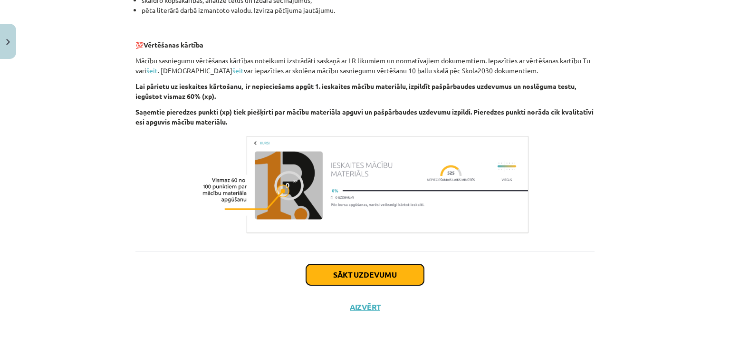
click at [326, 276] on button "Sākt uzdevumu" at bounding box center [365, 274] width 118 height 21
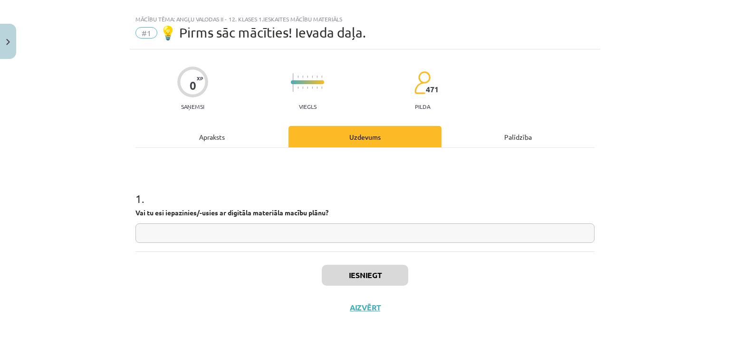
click at [173, 234] on input "text" at bounding box center [364, 232] width 459 height 19
type input "**"
click at [349, 273] on button "Iesniegt" at bounding box center [365, 275] width 86 height 21
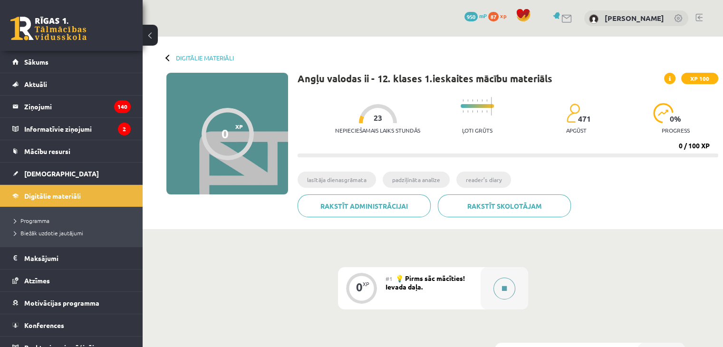
click at [506, 292] on button at bounding box center [504, 288] width 22 height 22
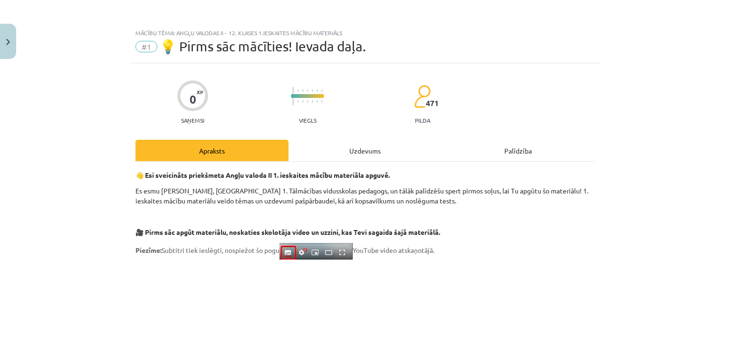
scroll to position [654, 0]
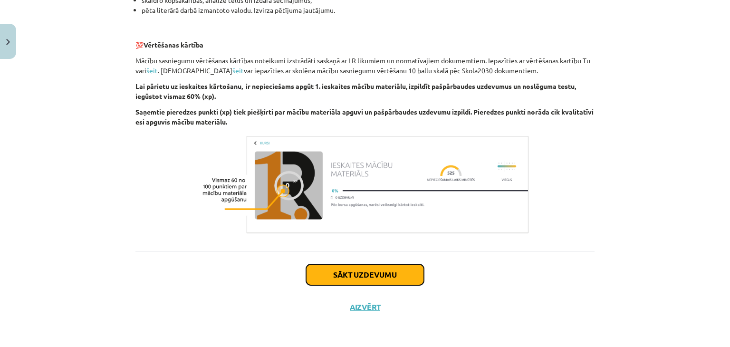
click at [326, 270] on button "Sākt uzdevumu" at bounding box center [365, 274] width 118 height 21
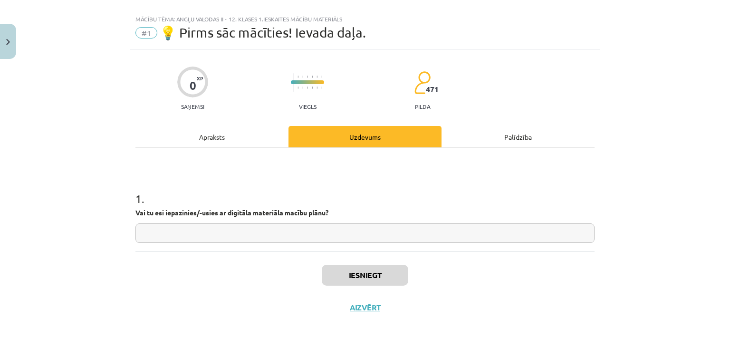
click at [257, 232] on input "text" at bounding box center [364, 232] width 459 height 19
type input "**"
click at [345, 277] on button "Iesniegt" at bounding box center [365, 275] width 86 height 21
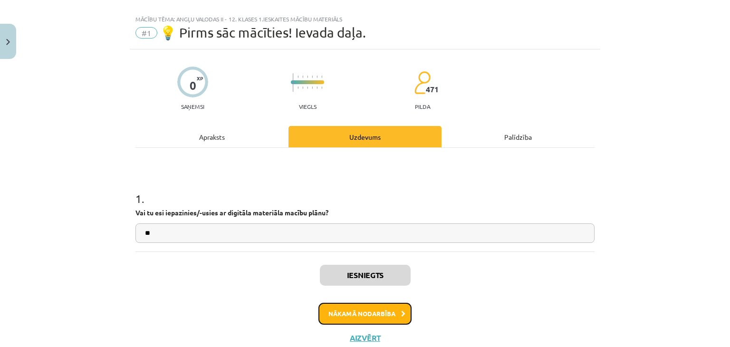
click at [365, 309] on button "Nākamā nodarbība" at bounding box center [364, 314] width 93 height 22
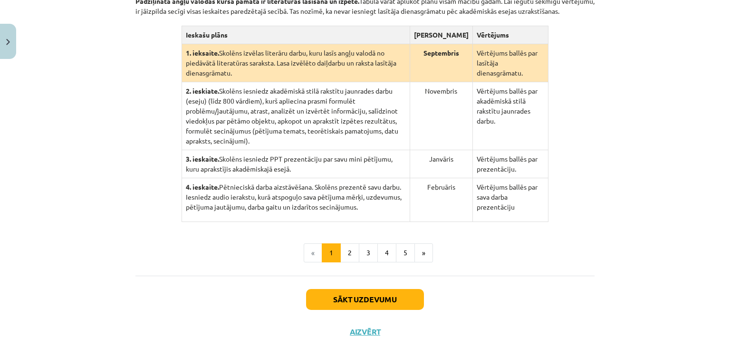
scroll to position [245, 0]
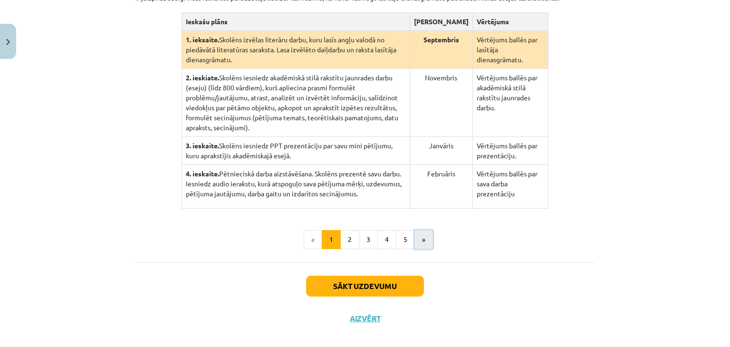
click at [419, 230] on button "»" at bounding box center [423, 239] width 19 height 19
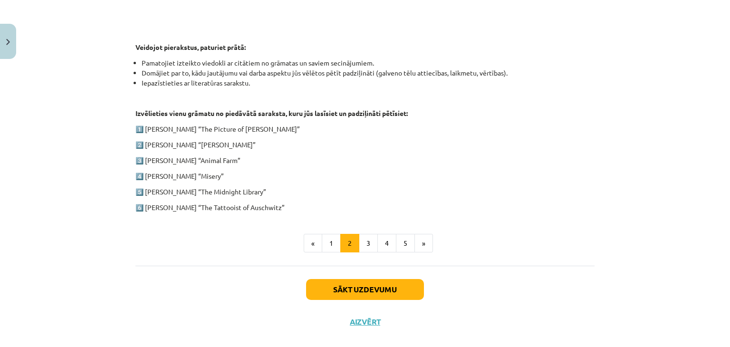
scroll to position [473, 0]
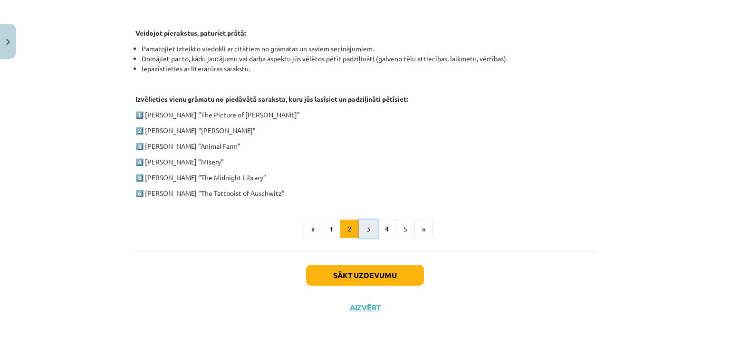
click at [363, 234] on button "3" at bounding box center [368, 228] width 19 height 19
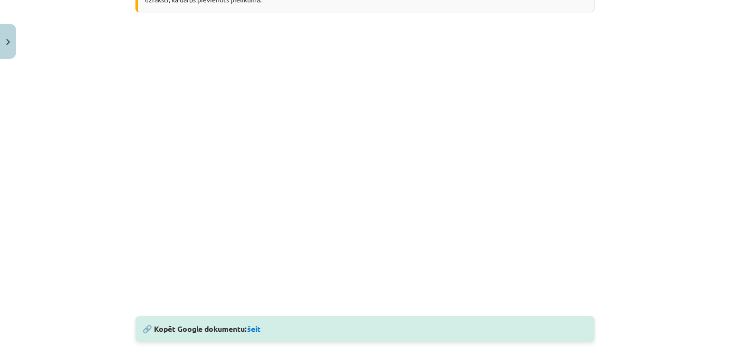
scroll to position [245, 0]
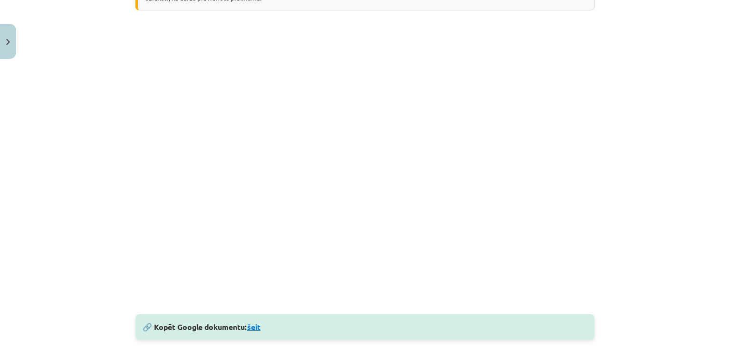
click at [256, 328] on link "šeit" at bounding box center [253, 327] width 13 height 10
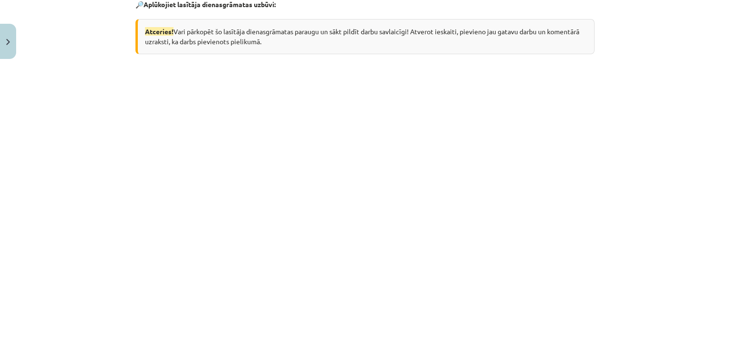
scroll to position [795, 0]
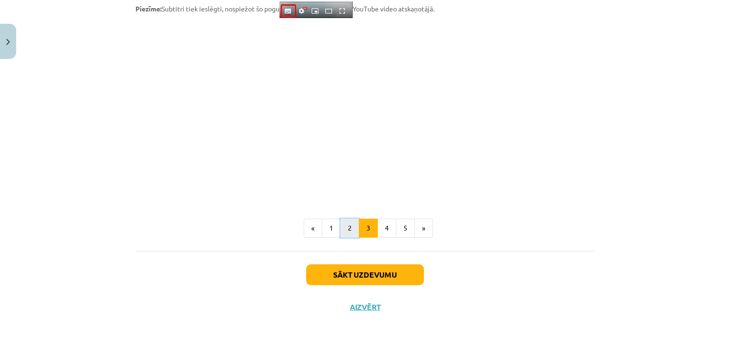
click at [345, 228] on button "2" at bounding box center [349, 228] width 19 height 19
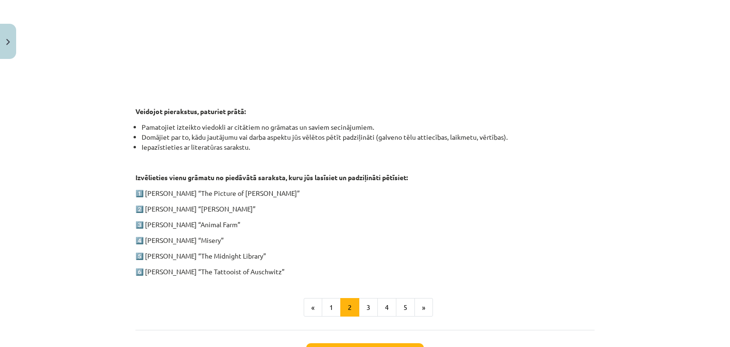
scroll to position [473, 0]
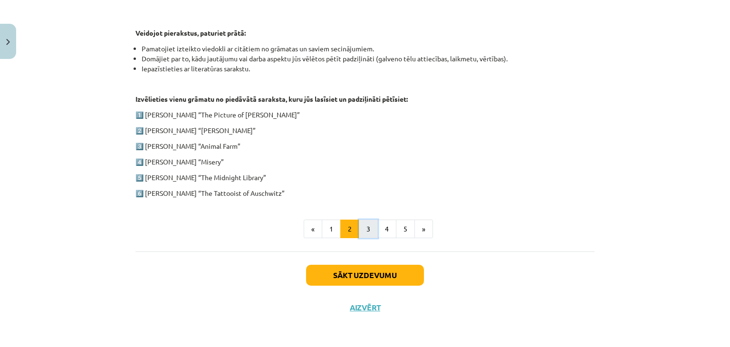
click at [363, 227] on button "3" at bounding box center [368, 228] width 19 height 19
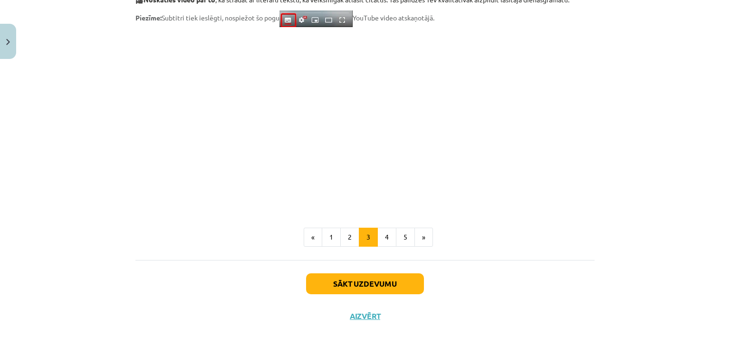
scroll to position [795, 0]
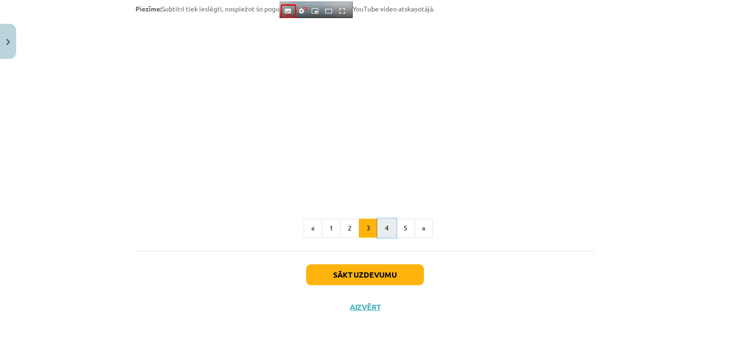
click at [380, 230] on button "4" at bounding box center [386, 228] width 19 height 19
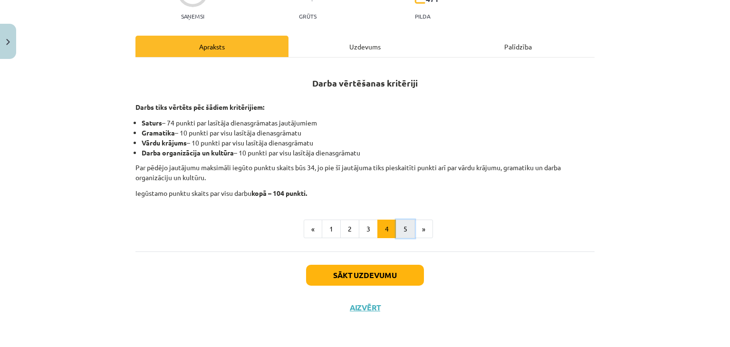
click at [399, 229] on button "5" at bounding box center [405, 228] width 19 height 19
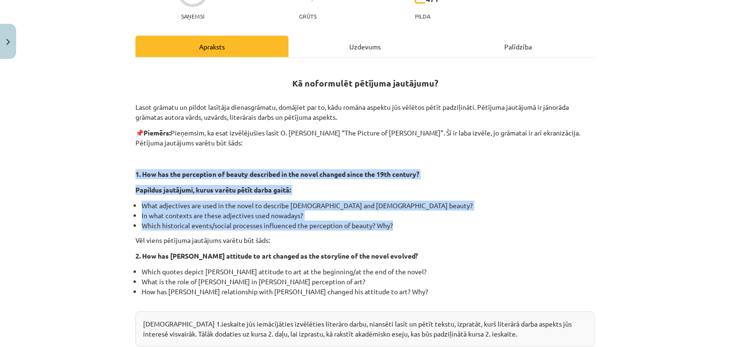
drag, startPoint x: 399, startPoint y: 229, endPoint x: 644, endPoint y: 140, distance: 260.7
click at [644, 140] on div "Mācību tēma: Angļu valodas ii - 12. klases 1.ieskaites mācību materiāls #2 📝 Tē…" at bounding box center [365, 173] width 730 height 347
click at [670, 145] on div "Mācību tēma: Angļu valodas ii - 12. klases 1.ieskaites mācību materiāls #2 📝 Tē…" at bounding box center [365, 173] width 730 height 347
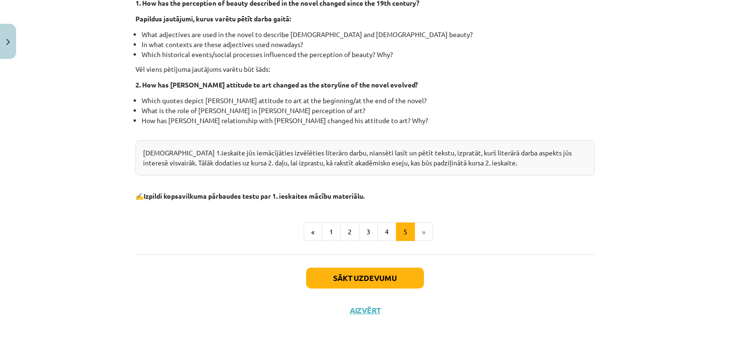
scroll to position [293, 0]
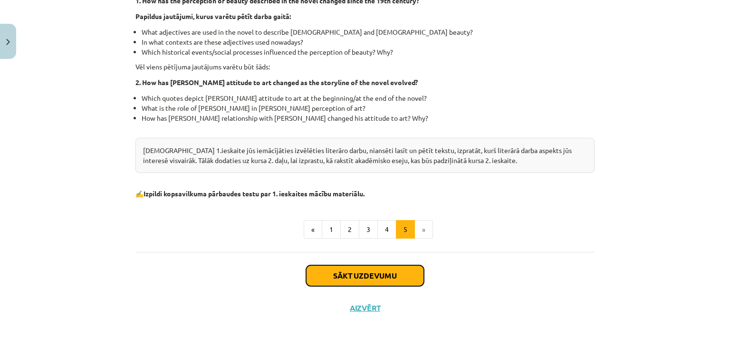
click at [391, 267] on button "Sākt uzdevumu" at bounding box center [365, 275] width 118 height 21
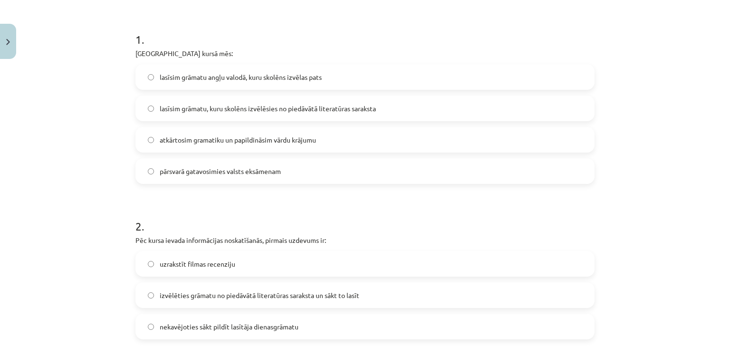
scroll to position [186, 0]
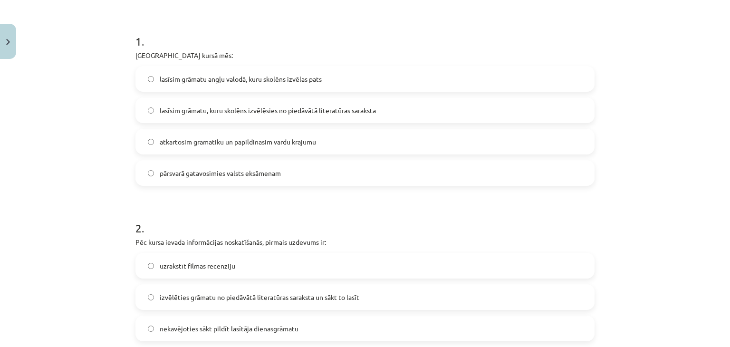
click at [232, 106] on span "lasīsim grāmatu, kuru skolēns izvēlēsies no piedāvātā literatūras saraksta" at bounding box center [268, 110] width 216 height 10
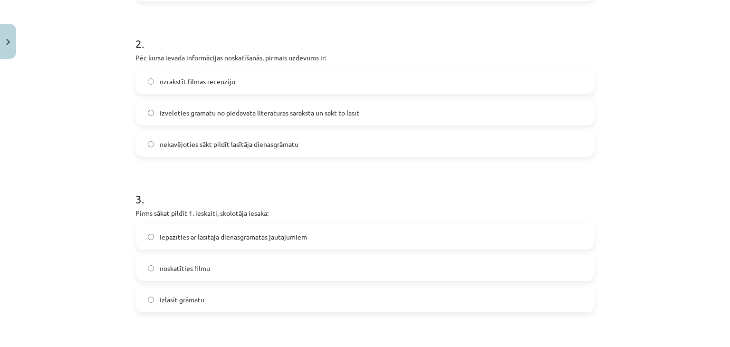
scroll to position [372, 0]
click at [309, 118] on label "izvēlēties grāmatu no piedāvātā literatūras saraksta un sākt to lasīt" at bounding box center [364, 111] width 457 height 24
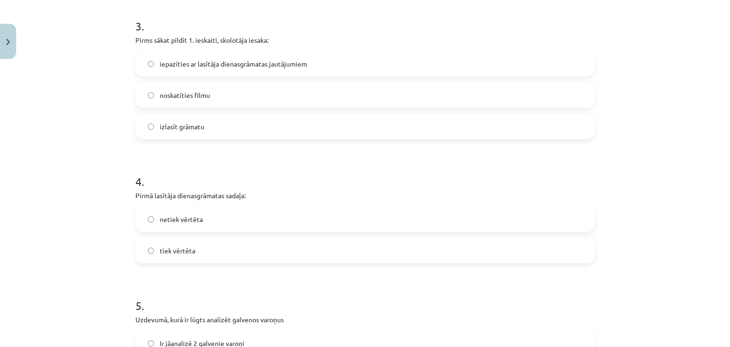
scroll to position [552, 0]
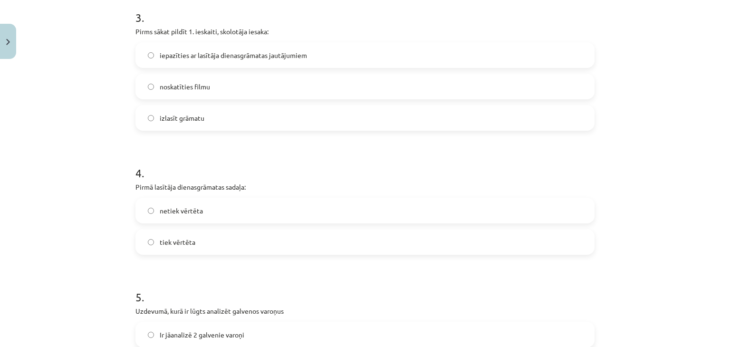
click at [295, 65] on label "iepazīties ar lasītāja dienasgrāmatas jautājumiem" at bounding box center [364, 55] width 457 height 24
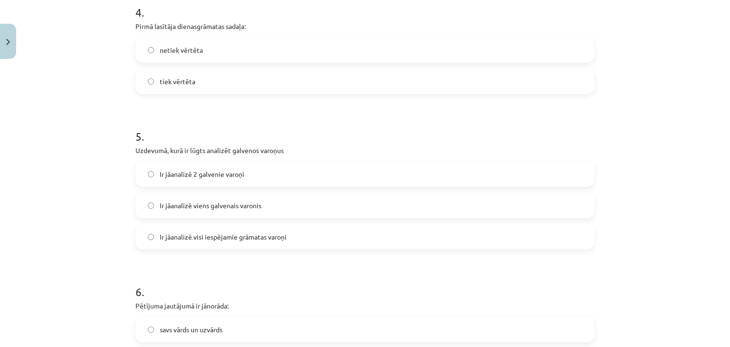
scroll to position [713, 0]
click at [200, 82] on label "tiek vērtēta" at bounding box center [364, 81] width 457 height 24
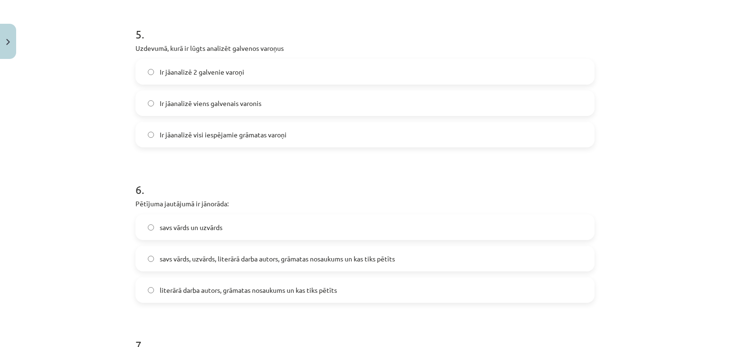
scroll to position [819, 0]
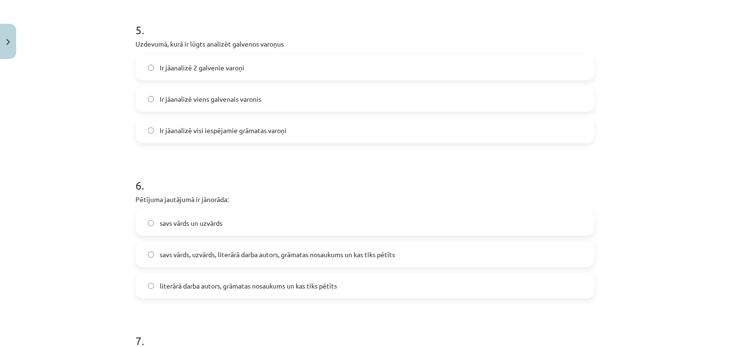
click at [332, 68] on label "Ir jāanalizē 2 galvenie varoņi" at bounding box center [364, 68] width 457 height 24
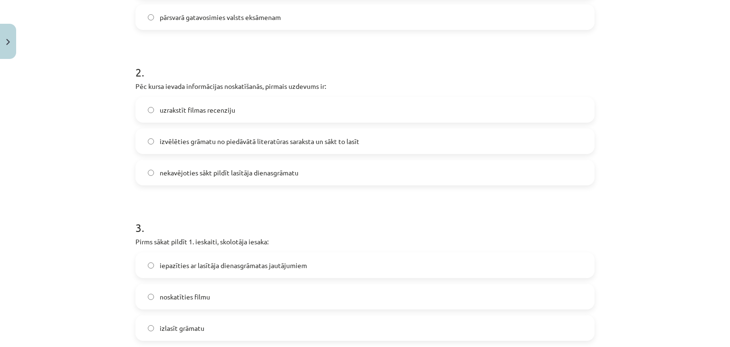
scroll to position [0, 0]
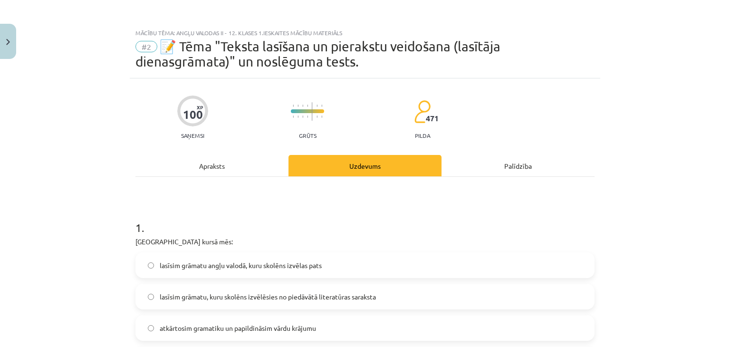
click at [213, 165] on div "Apraksts" at bounding box center [211, 165] width 153 height 21
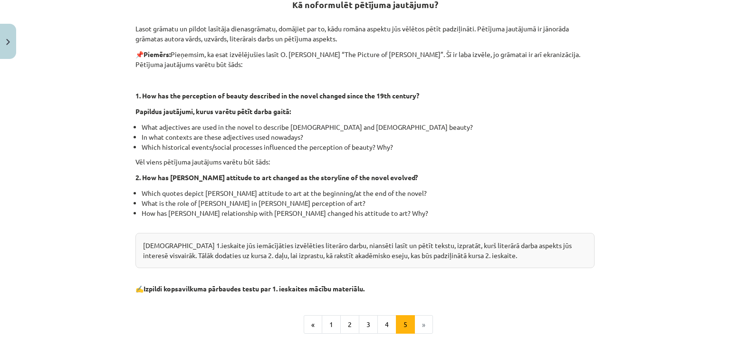
scroll to position [229, 0]
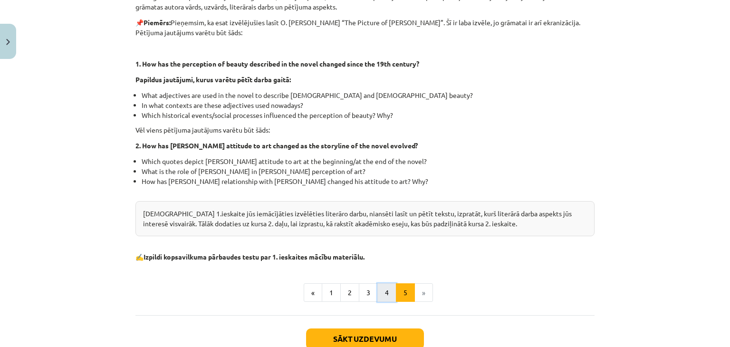
click at [385, 293] on button "4" at bounding box center [386, 292] width 19 height 19
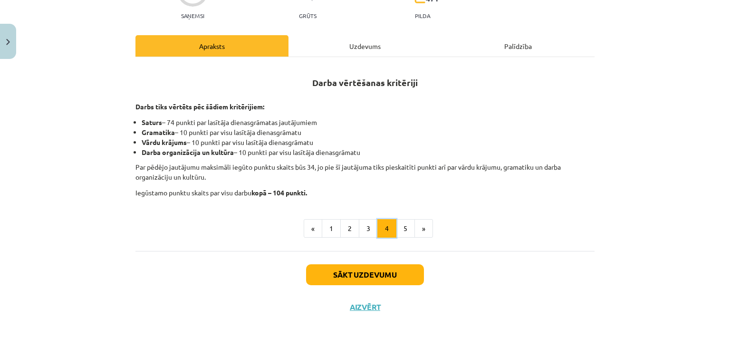
scroll to position [119, 0]
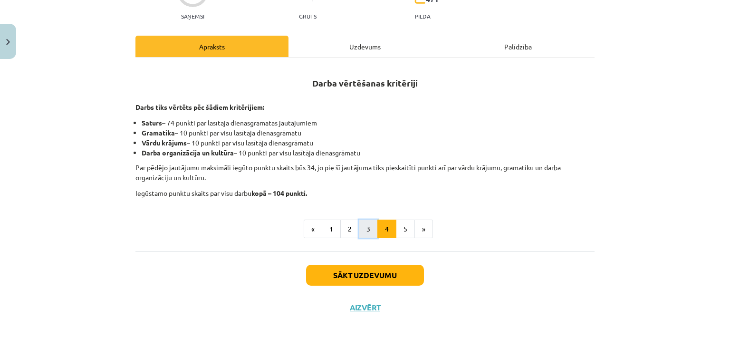
click at [362, 230] on button "3" at bounding box center [368, 228] width 19 height 19
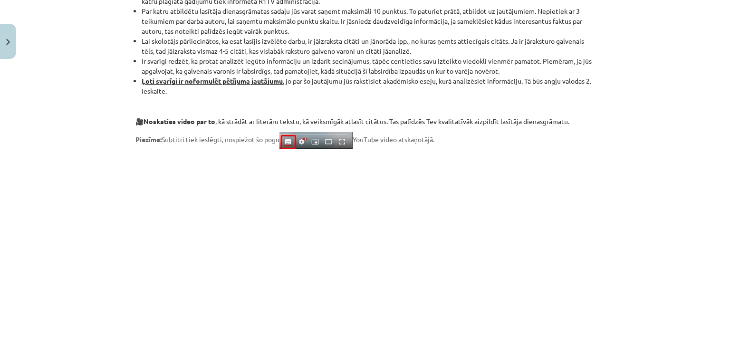
scroll to position [795, 0]
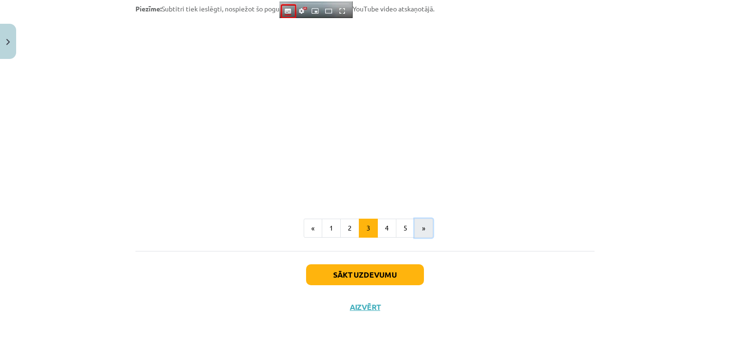
click at [417, 234] on button "»" at bounding box center [423, 228] width 19 height 19
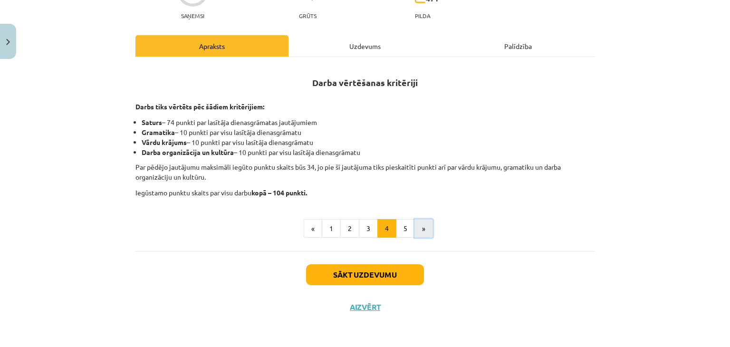
scroll to position [119, 0]
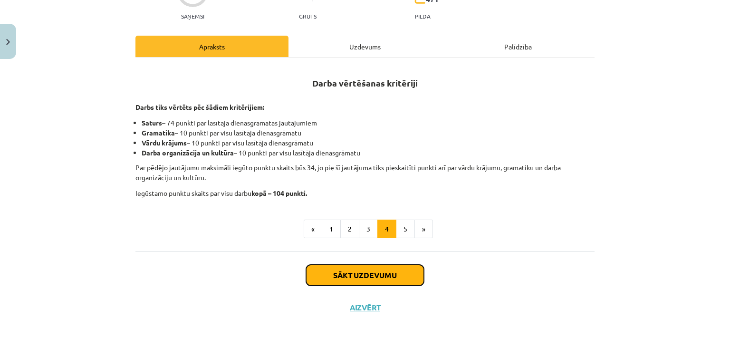
click at [384, 278] on button "Sākt uzdevumu" at bounding box center [365, 275] width 118 height 21
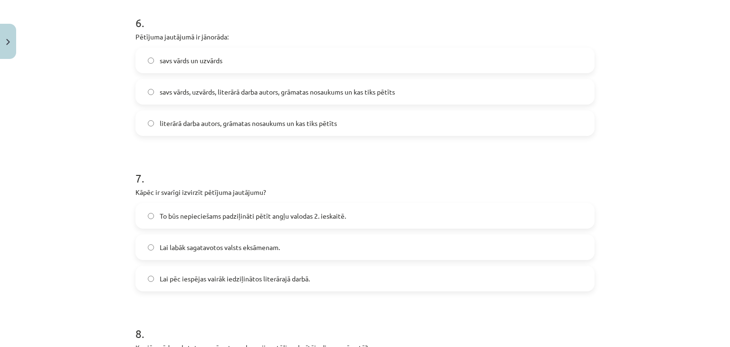
scroll to position [984, 0]
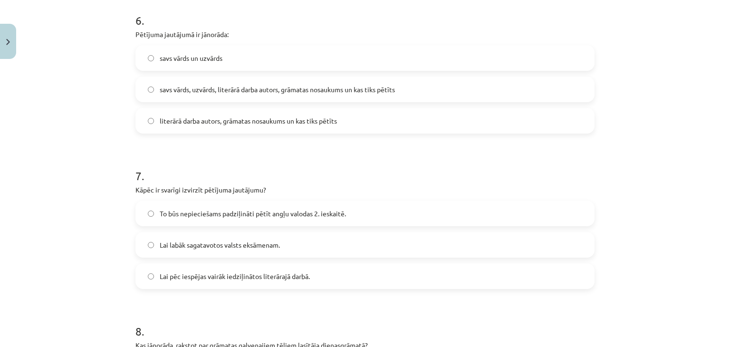
click at [239, 130] on label "literārā darba autors, grāmatas nosaukums un kas tiks pētīts" at bounding box center [364, 121] width 457 height 24
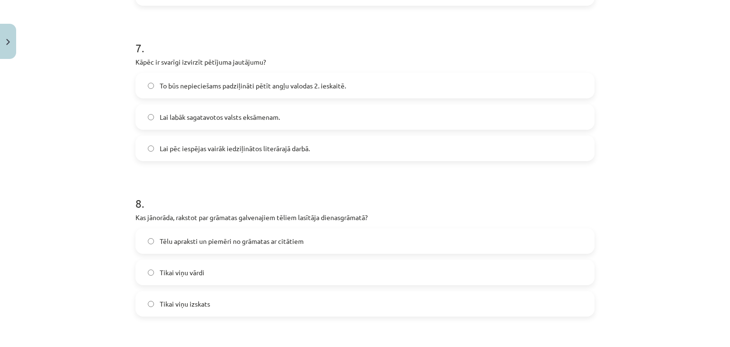
scroll to position [1114, 0]
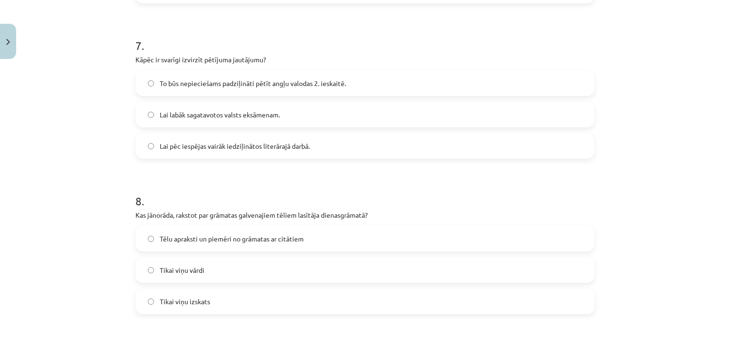
click at [261, 78] on span "To būs nepieciešams padziļināti pētīt angļu valodas 2. ieskaitē." at bounding box center [253, 83] width 186 height 10
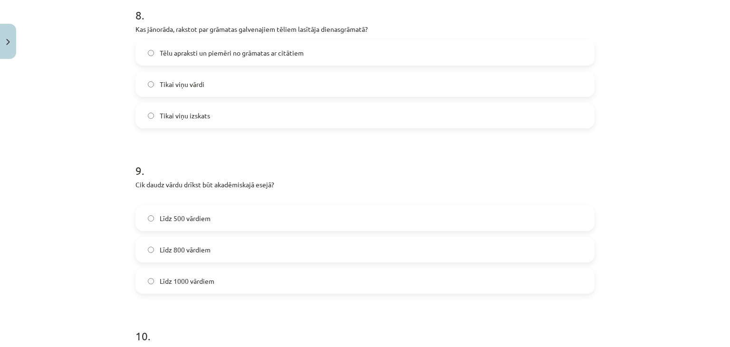
scroll to position [1304, 0]
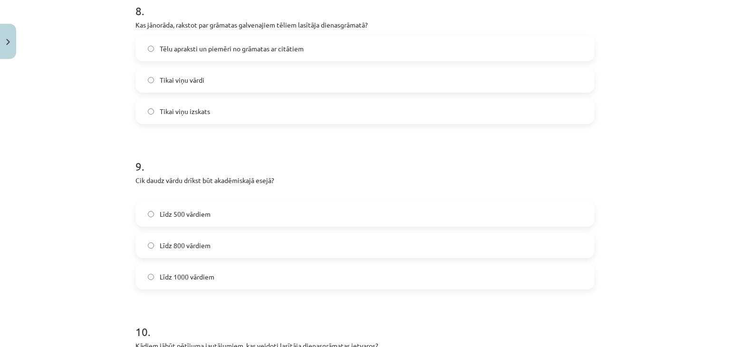
click at [310, 41] on label "Tēlu apraksti un piemēri no grāmatas ar citātiem" at bounding box center [364, 49] width 457 height 24
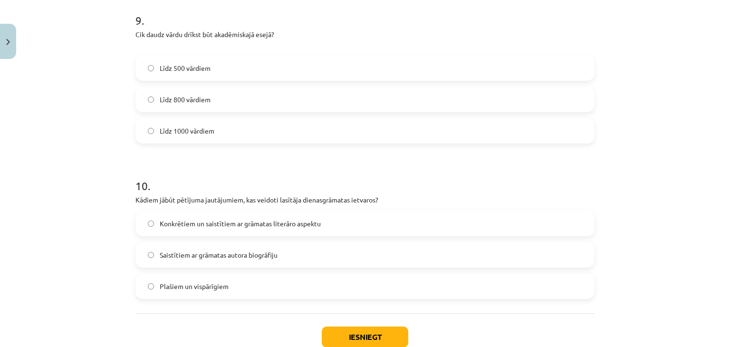
scroll to position [1452, 0]
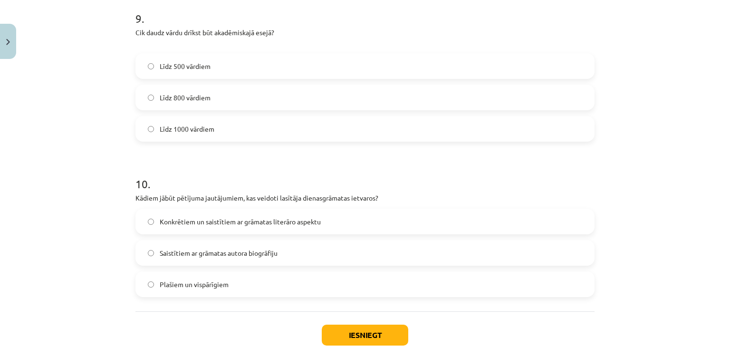
click at [163, 95] on span "Līdz 800 vārdiem" at bounding box center [185, 98] width 51 height 10
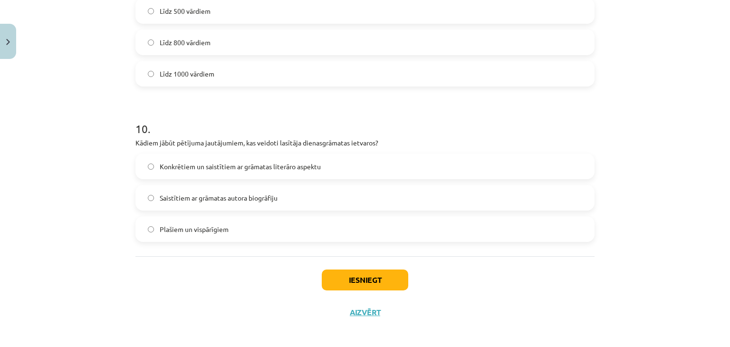
scroll to position [1512, 0]
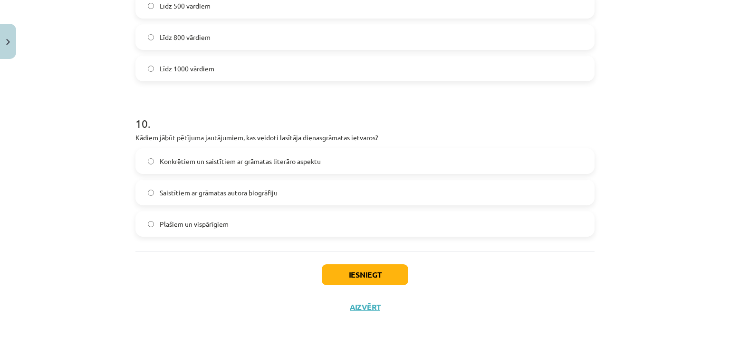
click at [172, 169] on label "Konkrētiem un saistītiem ar grāmatas literāro aspektu" at bounding box center [364, 161] width 457 height 24
click at [357, 280] on button "Iesniegt" at bounding box center [365, 274] width 86 height 21
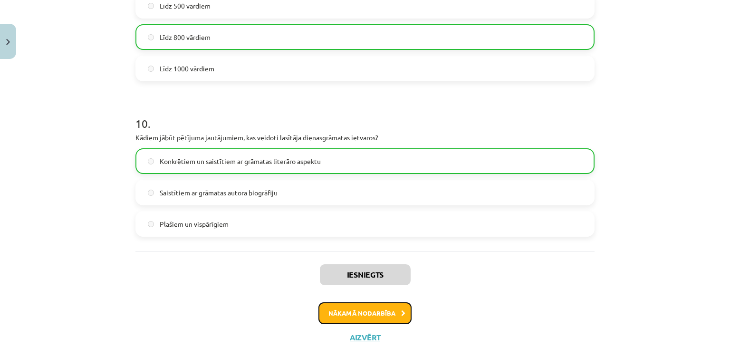
click at [366, 305] on button "Nākamā nodarbība" at bounding box center [364, 313] width 93 height 22
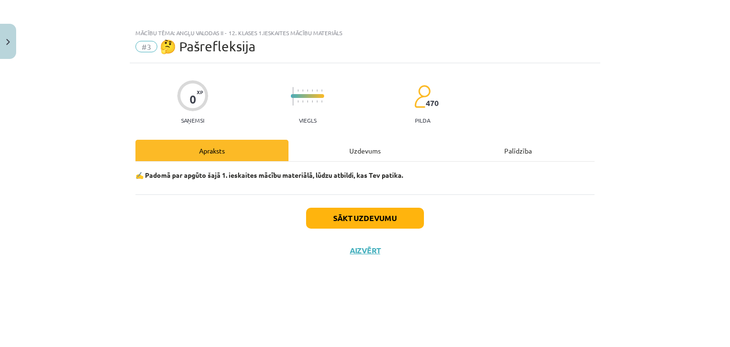
scroll to position [0, 0]
click at [336, 220] on button "Sākt uzdevumu" at bounding box center [365, 218] width 118 height 21
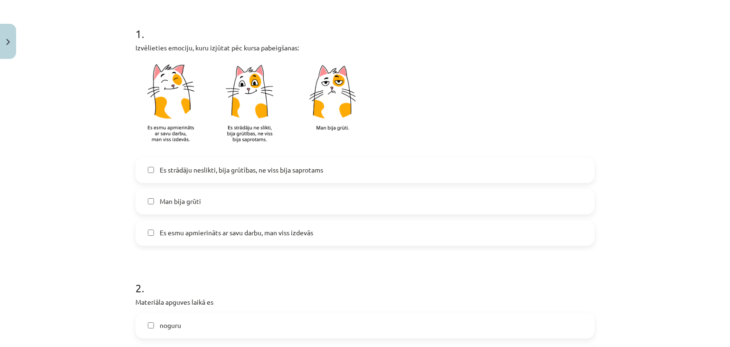
scroll to position [180, 0]
click at [228, 242] on label "Es esmu apmierināts ar savu darbu, man viss izdevās" at bounding box center [364, 231] width 457 height 24
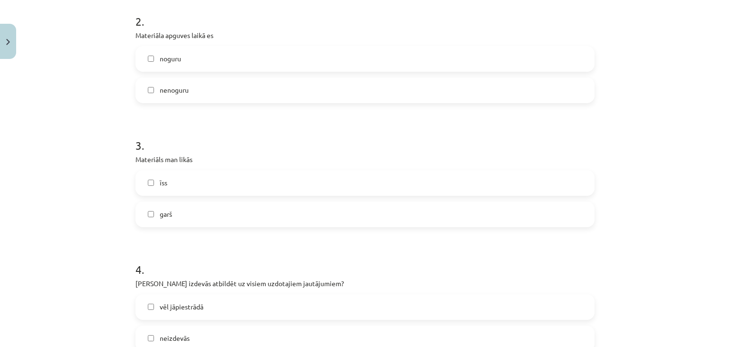
scroll to position [444, 0]
click at [214, 90] on label "nenoguru" at bounding box center [364, 92] width 457 height 24
drag, startPoint x: 203, startPoint y: 185, endPoint x: 667, endPoint y: 197, distance: 463.3
click at [667, 197] on div "Mācību tēma: Angļu valodas ii - 12. klases 1.ieskaites mācību materiāls #3 🤔 Pa…" at bounding box center [365, 173] width 730 height 347
click at [536, 190] on label "īss" at bounding box center [364, 184] width 457 height 24
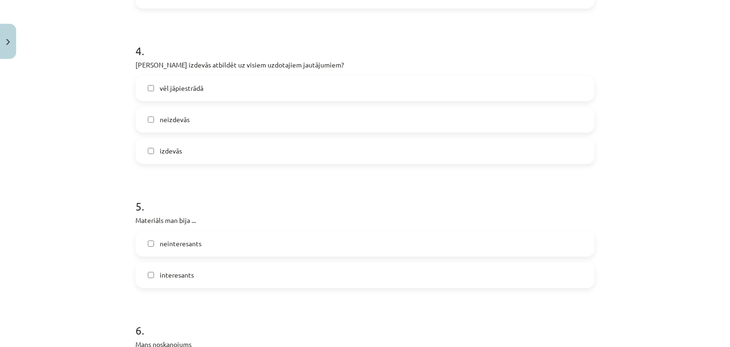
scroll to position [671, 0]
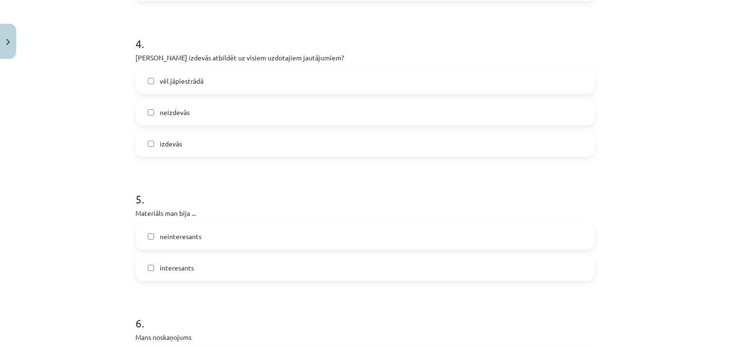
click at [210, 152] on label "izdevās" at bounding box center [364, 144] width 457 height 24
click at [215, 267] on label "interesants" at bounding box center [364, 268] width 457 height 24
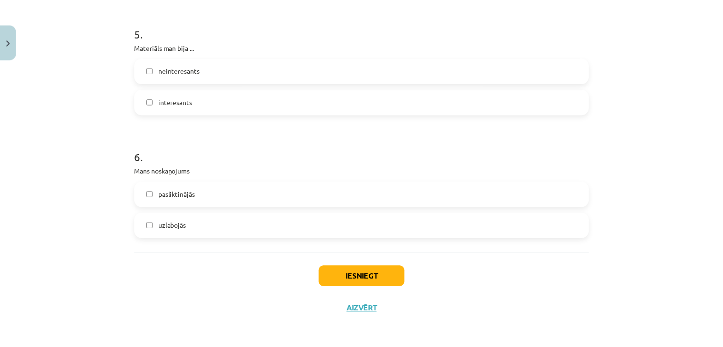
scroll to position [838, 0]
click at [266, 223] on label "uzlabojās" at bounding box center [364, 224] width 457 height 24
click at [346, 276] on button "Iesniegt" at bounding box center [365, 275] width 86 height 21
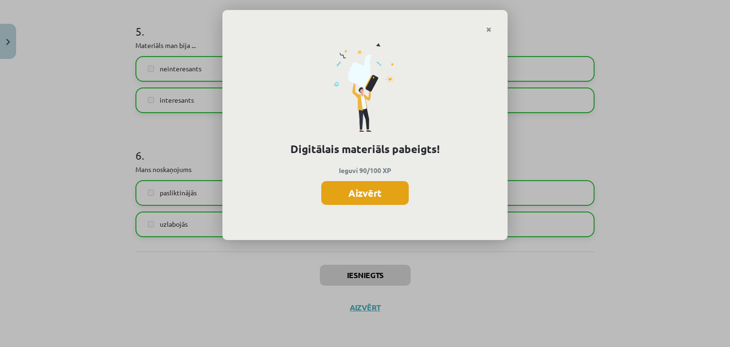
click at [339, 190] on button "Aizvērt" at bounding box center [364, 193] width 87 height 24
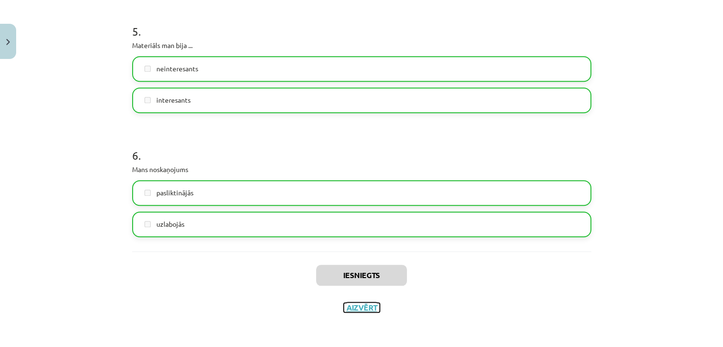
click at [350, 307] on button "Aizvērt" at bounding box center [361, 308] width 36 height 10
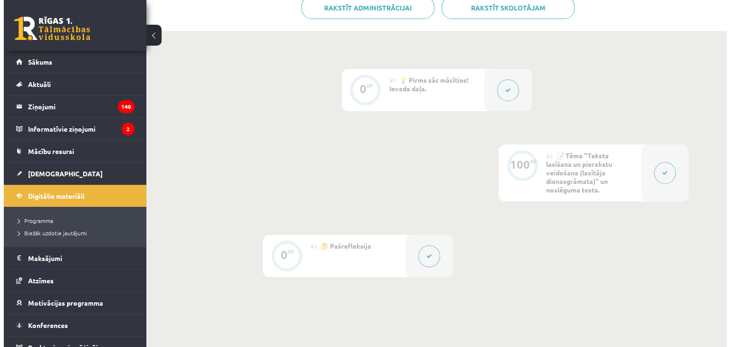
scroll to position [264, 0]
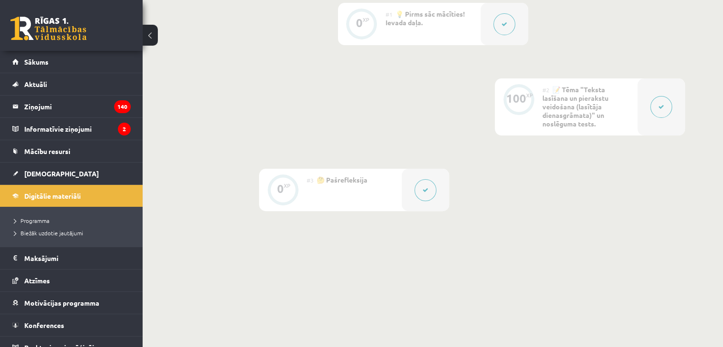
click at [660, 105] on icon at bounding box center [661, 107] width 6 height 6
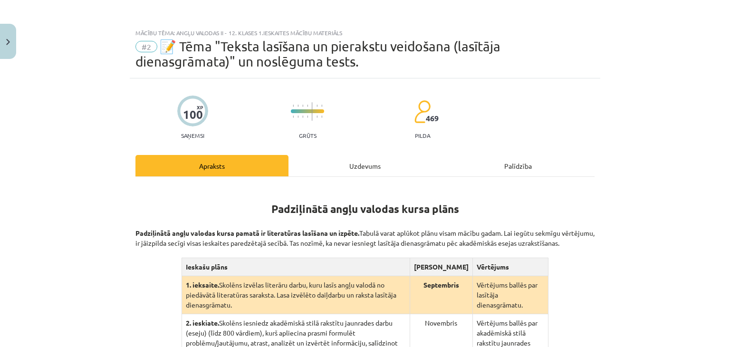
click at [383, 171] on div "Uzdevums" at bounding box center [364, 165] width 153 height 21
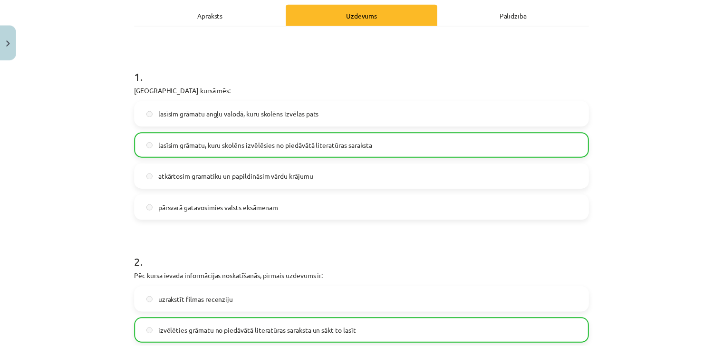
scroll to position [0, 0]
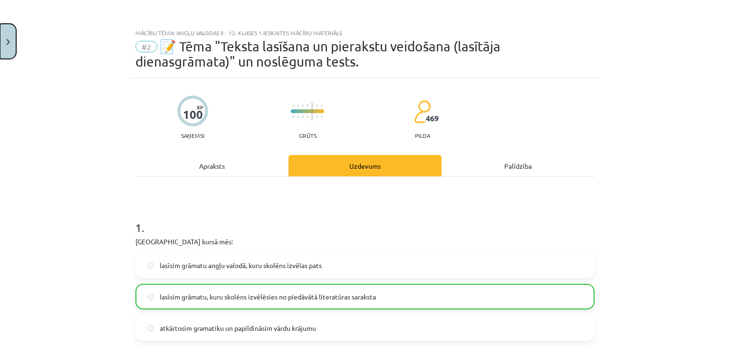
click at [5, 38] on button "Close" at bounding box center [8, 41] width 16 height 35
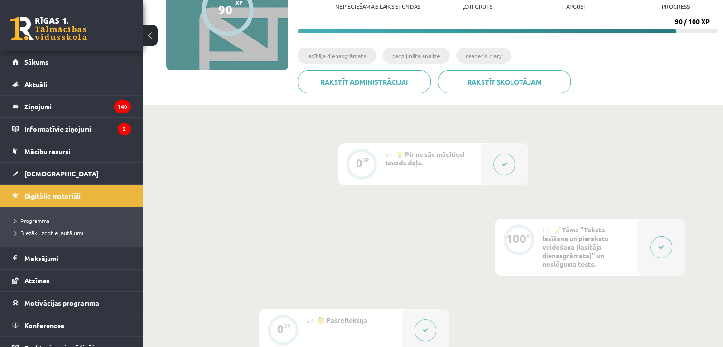
scroll to position [96, 0]
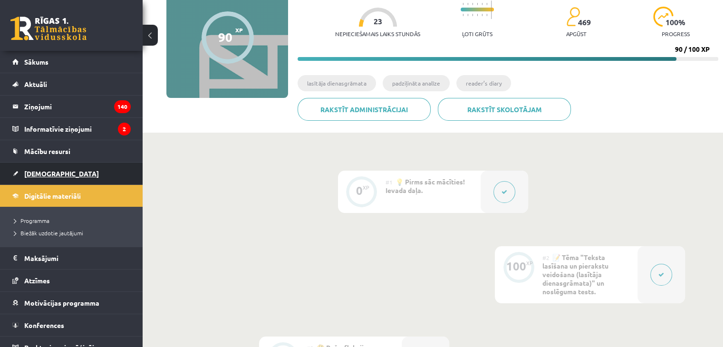
click at [32, 175] on span "[DEMOGRAPHIC_DATA]" at bounding box center [61, 173] width 75 height 9
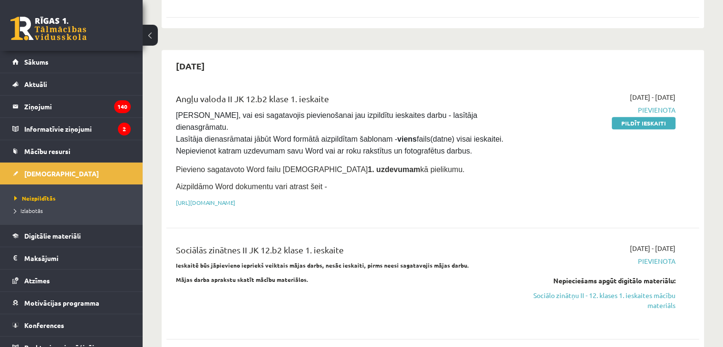
scroll to position [502, 0]
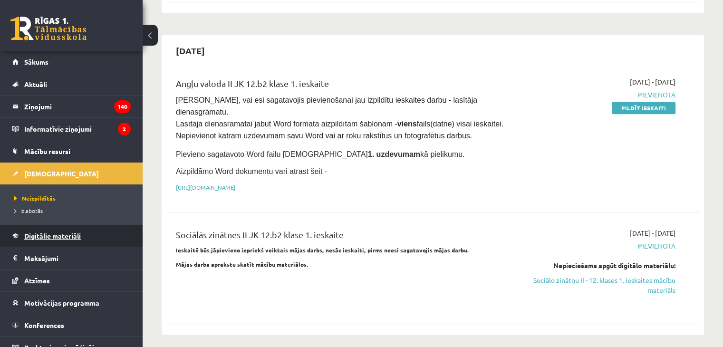
click at [30, 241] on link "Digitālie materiāli" at bounding box center [71, 236] width 118 height 22
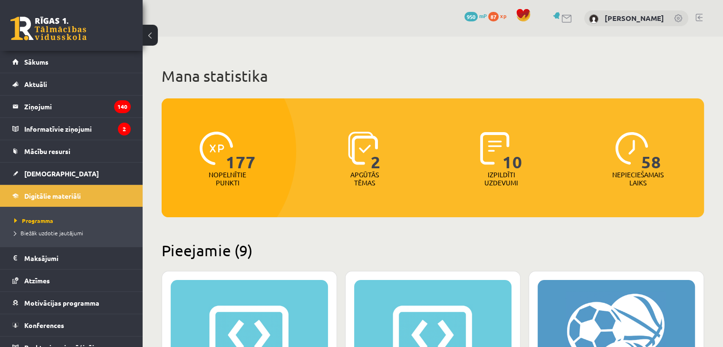
click at [364, 160] on img at bounding box center [363, 148] width 30 height 33
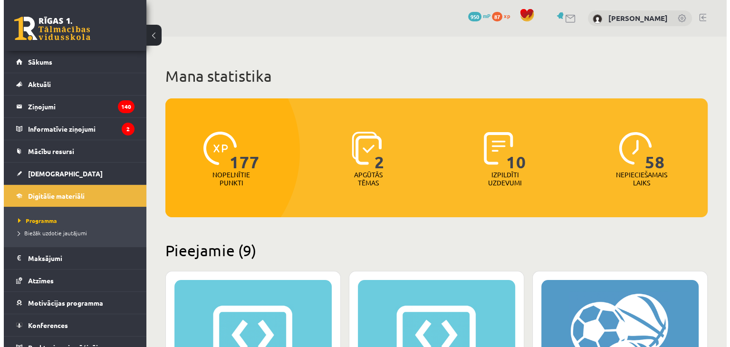
scroll to position [10, 0]
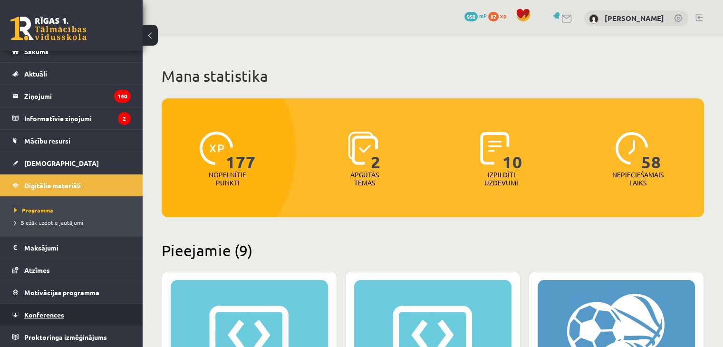
click at [59, 313] on span "Konferences" at bounding box center [44, 314] width 40 height 9
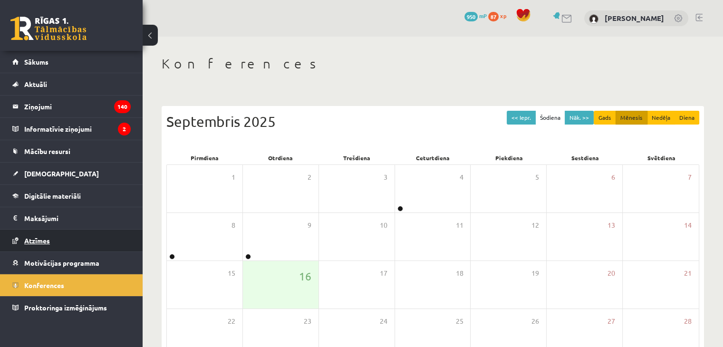
click at [38, 241] on span "Atzīmes" at bounding box center [37, 240] width 26 height 9
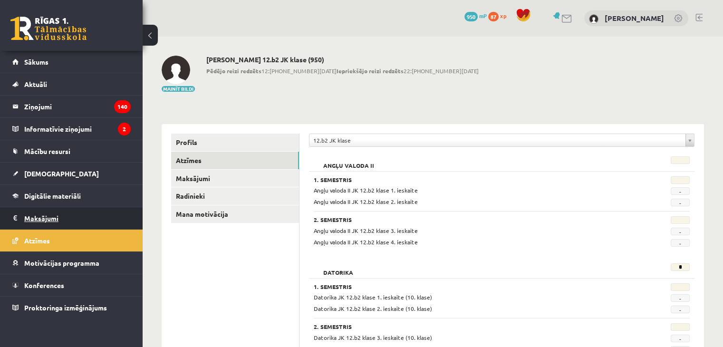
click at [36, 219] on legend "Maksājumi 0" at bounding box center [77, 218] width 106 height 22
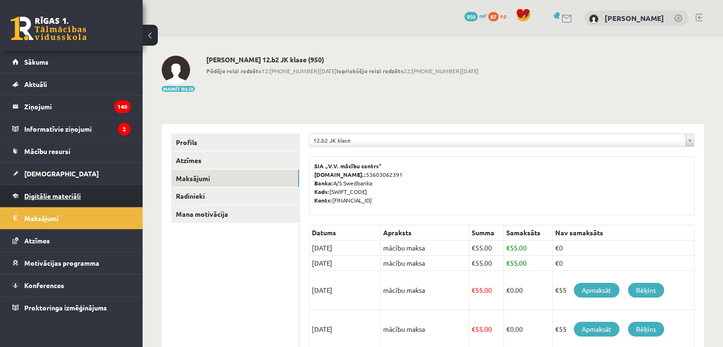
click at [47, 197] on span "Digitālie materiāli" at bounding box center [52, 195] width 57 height 9
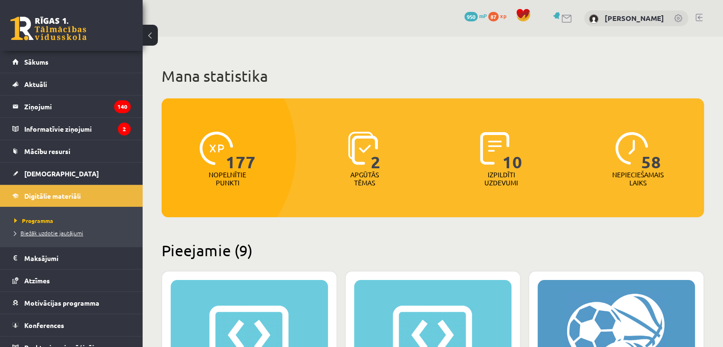
click at [51, 233] on span "Biežāk uzdotie jautājumi" at bounding box center [48, 233] width 69 height 8
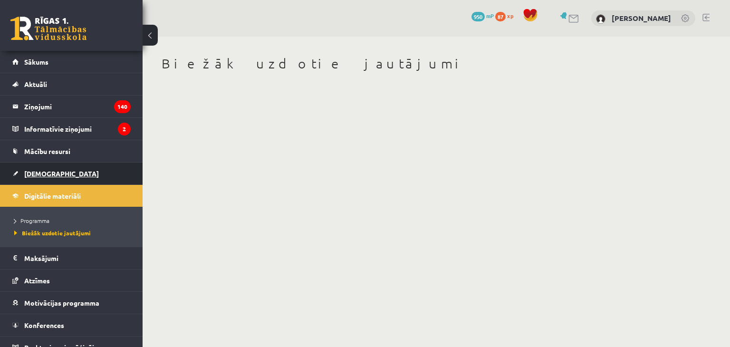
click at [50, 177] on link "[DEMOGRAPHIC_DATA]" at bounding box center [71, 173] width 118 height 22
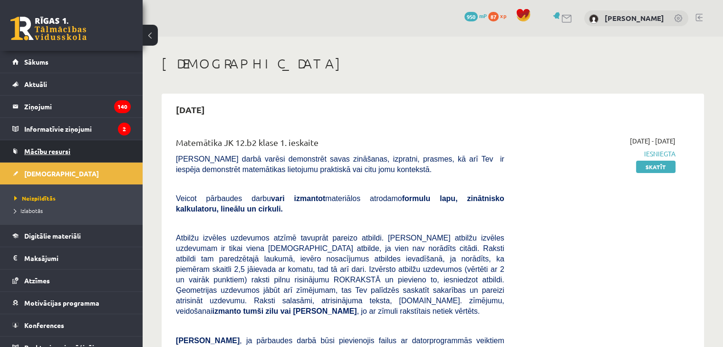
click at [47, 152] on span "Mācību resursi" at bounding box center [47, 151] width 46 height 9
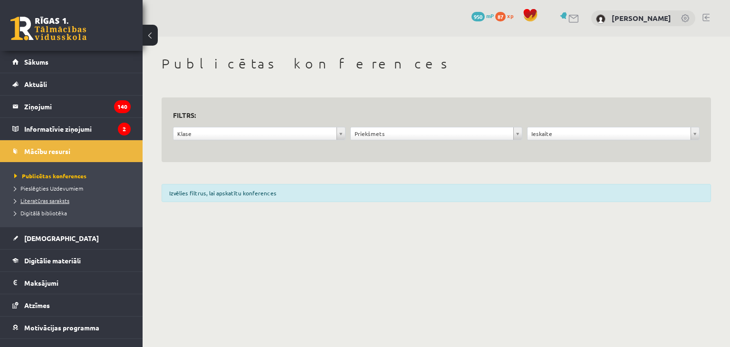
click at [54, 201] on span "Literatūras saraksts" at bounding box center [41, 201] width 55 height 8
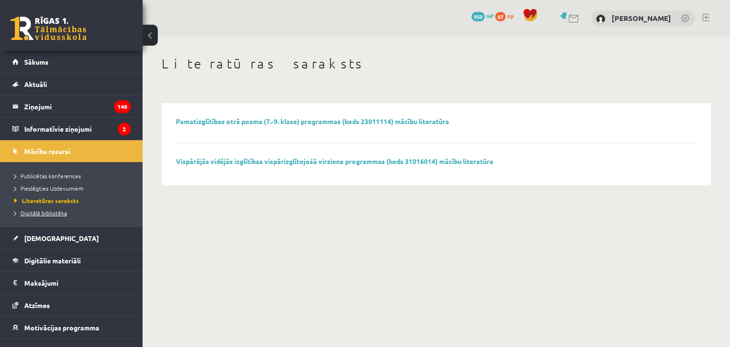
click at [49, 213] on span "Digitālā bibliotēka" at bounding box center [40, 213] width 53 height 8
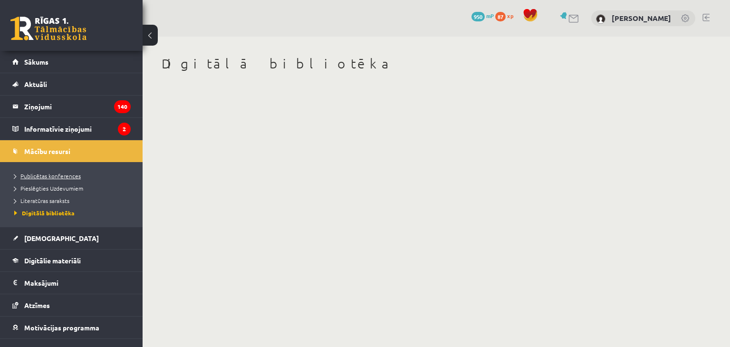
click at [52, 176] on span "Publicētas konferences" at bounding box center [47, 176] width 67 height 8
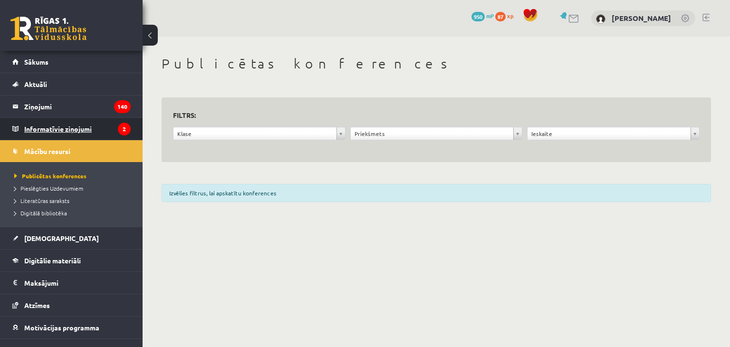
click at [62, 129] on legend "Informatīvie ziņojumi 2" at bounding box center [77, 129] width 106 height 22
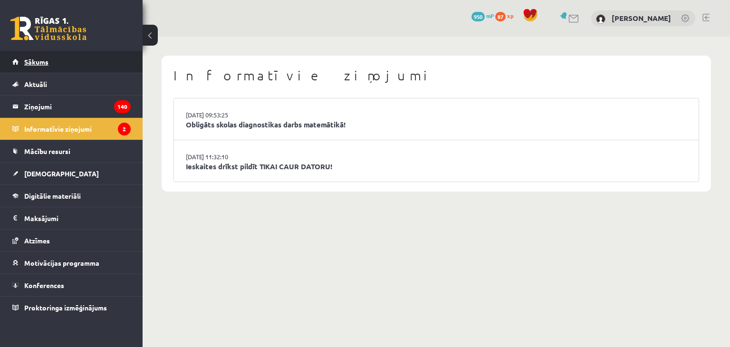
click at [38, 65] on span "Sākums" at bounding box center [36, 61] width 24 height 9
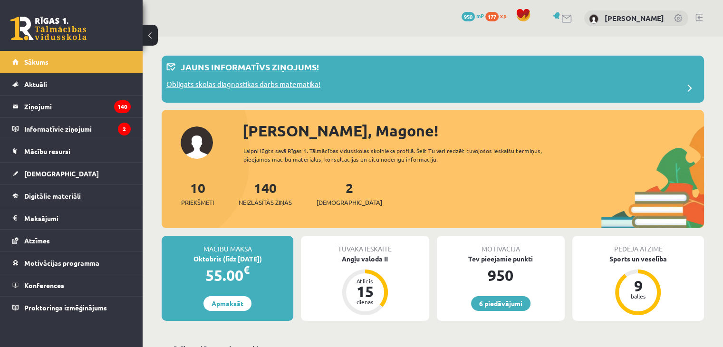
click at [312, 84] on p "Obligāts skolas diagnostikas darbs matemātikā!" at bounding box center [243, 85] width 154 height 13
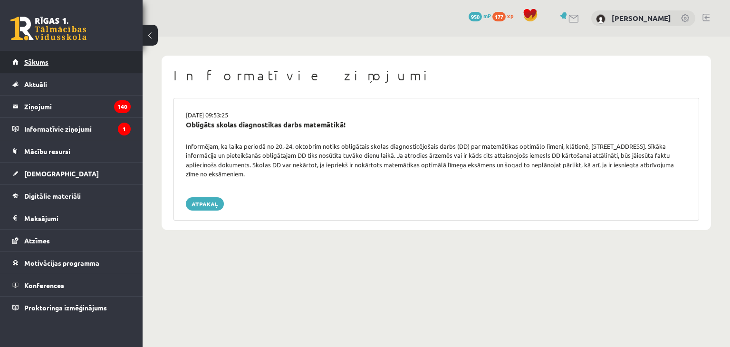
click at [24, 63] on span "Sākums" at bounding box center [36, 61] width 24 height 9
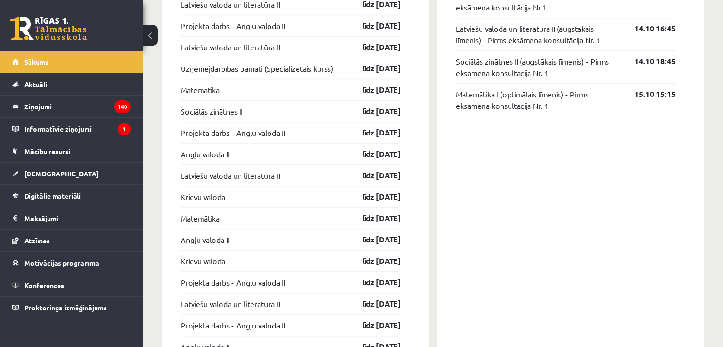
scroll to position [981, 0]
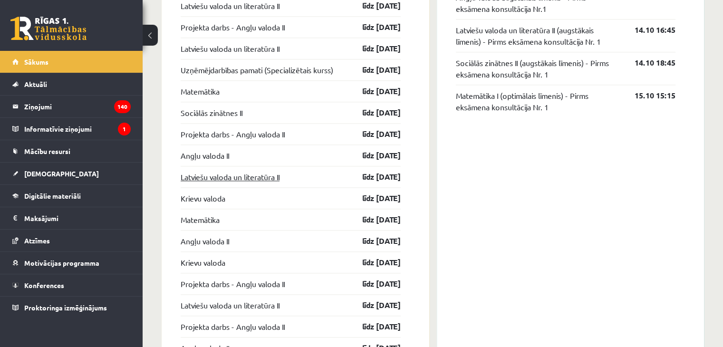
click at [206, 174] on link "Latviešu valoda un literatūra II" at bounding box center [230, 176] width 99 height 11
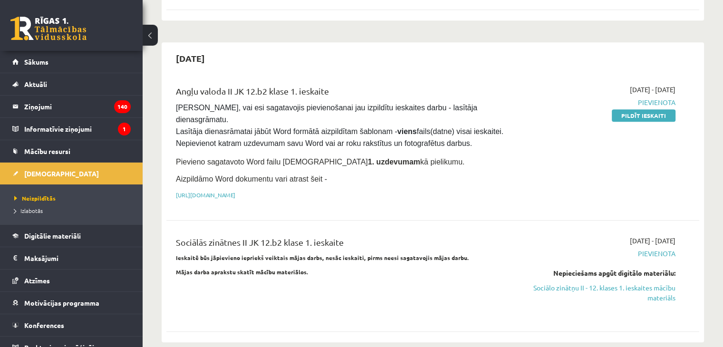
scroll to position [509, 0]
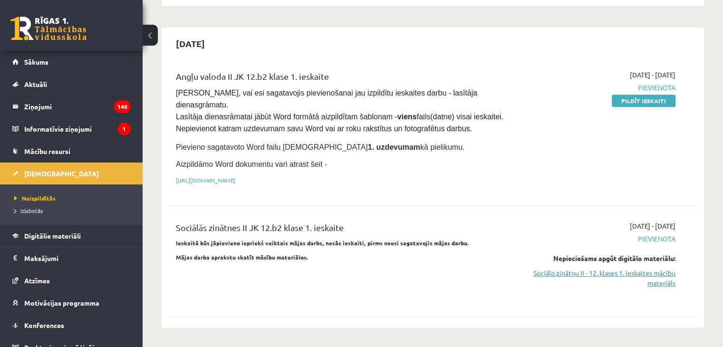
click at [555, 268] on link "Sociālo zinātņu II - 12. klases 1. ieskaites mācību materiāls" at bounding box center [596, 278] width 157 height 20
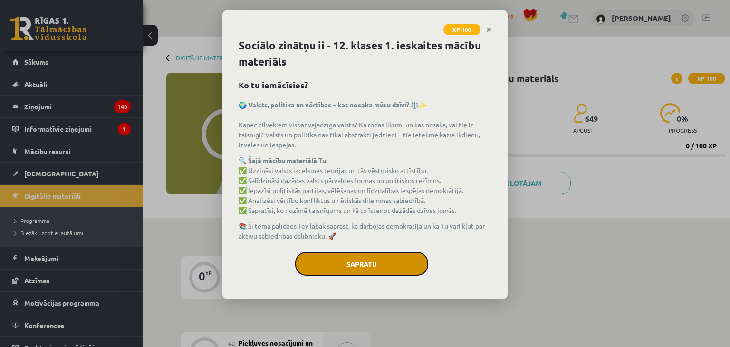
click at [340, 259] on button "Sapratu" at bounding box center [361, 264] width 133 height 24
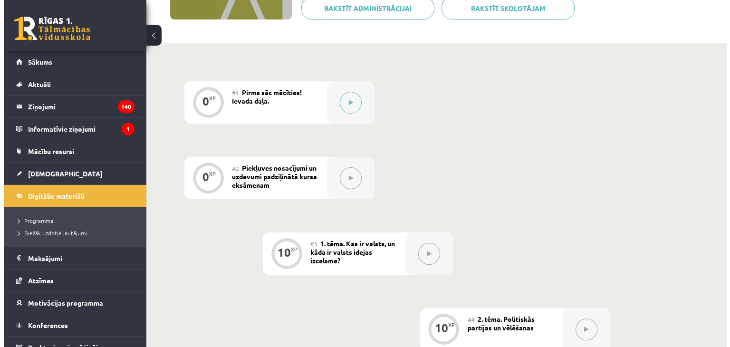
scroll to position [150, 0]
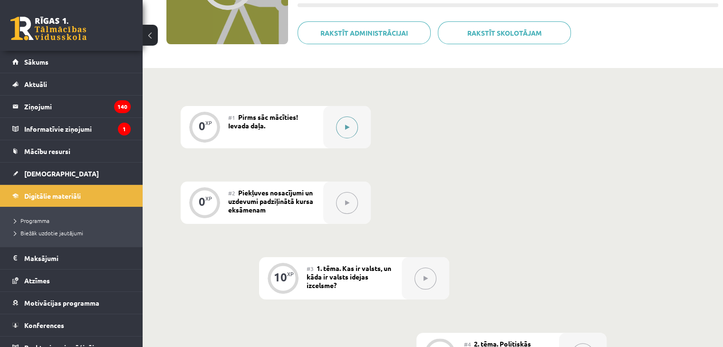
click at [350, 128] on button at bounding box center [347, 127] width 22 height 22
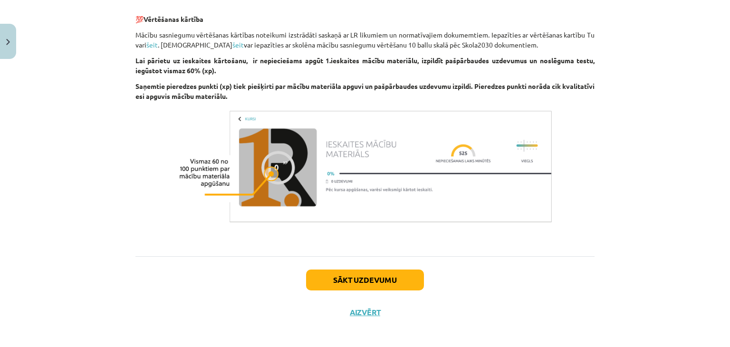
scroll to position [604, 0]
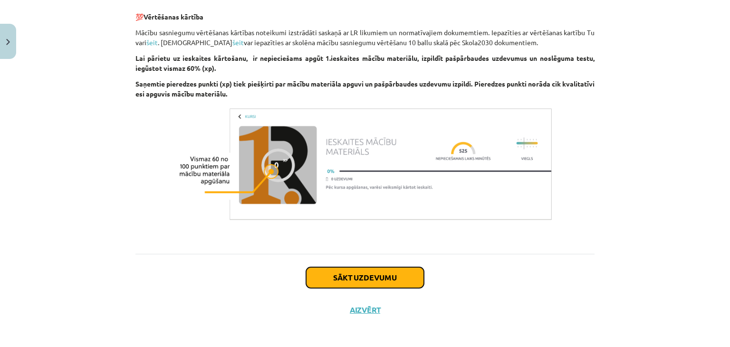
click at [371, 283] on button "Sākt uzdevumu" at bounding box center [365, 277] width 118 height 21
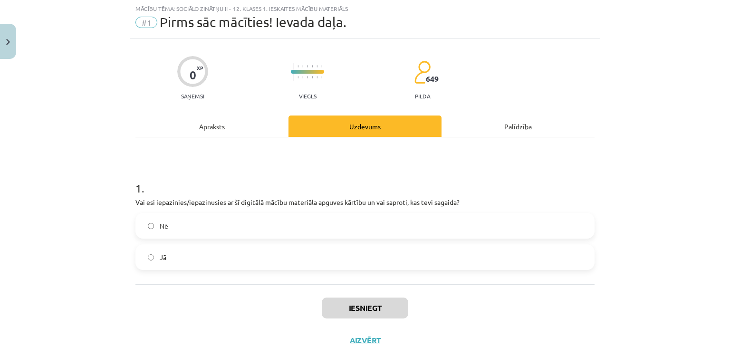
scroll to position [24, 0]
click at [386, 249] on label "Jā" at bounding box center [364, 258] width 457 height 24
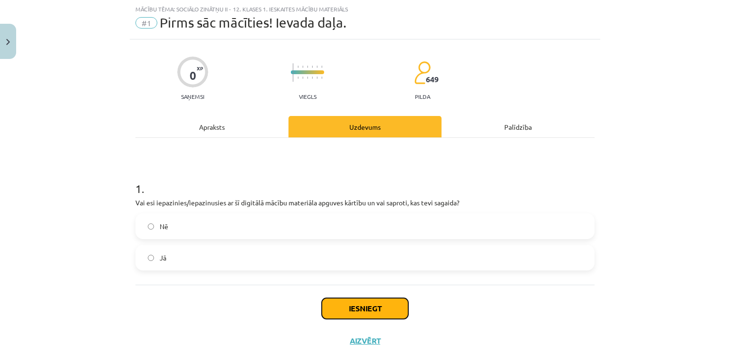
click at [349, 314] on button "Iesniegt" at bounding box center [365, 308] width 86 height 21
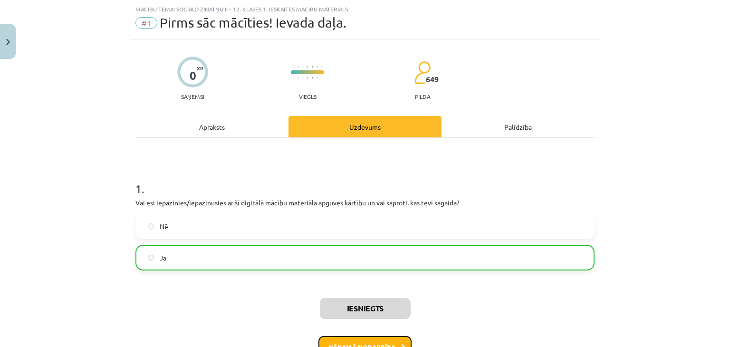
click at [364, 339] on button "Nākamā nodarbība" at bounding box center [364, 347] width 93 height 22
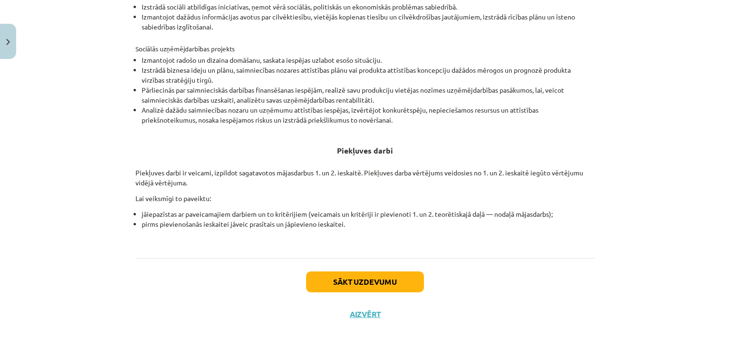
scroll to position [334, 0]
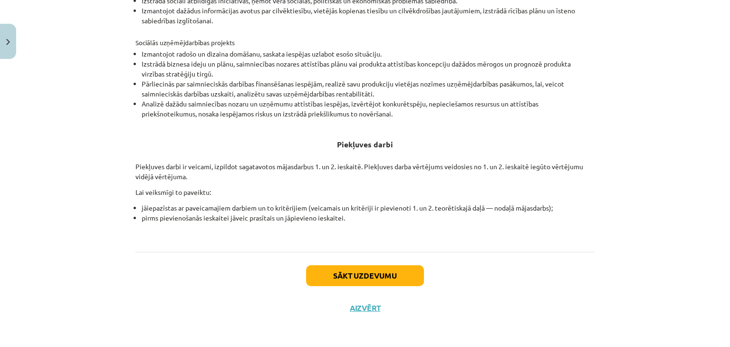
click at [332, 289] on div "Sākt uzdevumu Aizvērt" at bounding box center [364, 285] width 459 height 67
click at [316, 281] on button "Sākt uzdevumu" at bounding box center [365, 275] width 118 height 21
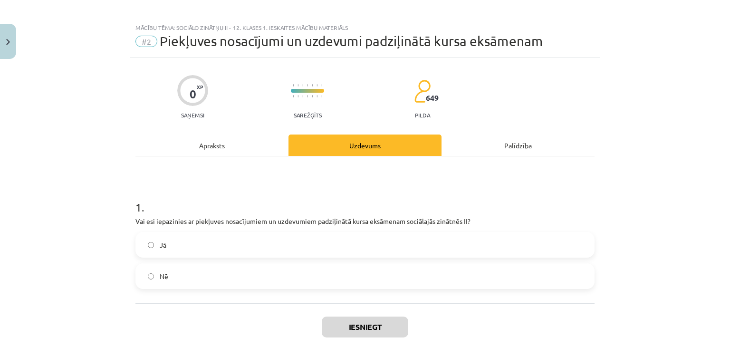
scroll to position [0, 0]
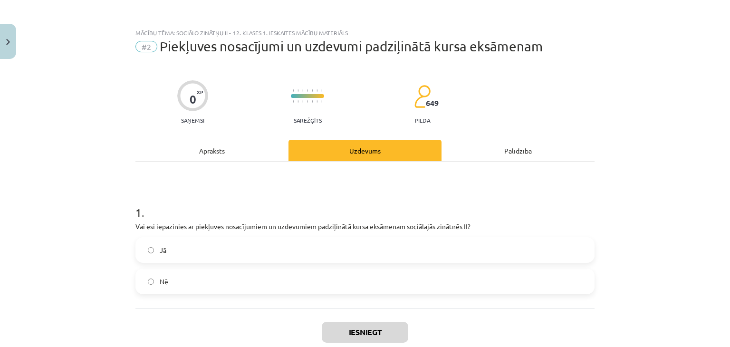
click at [201, 254] on label "Jā" at bounding box center [364, 250] width 457 height 24
click at [356, 335] on button "Iesniegt" at bounding box center [365, 332] width 86 height 21
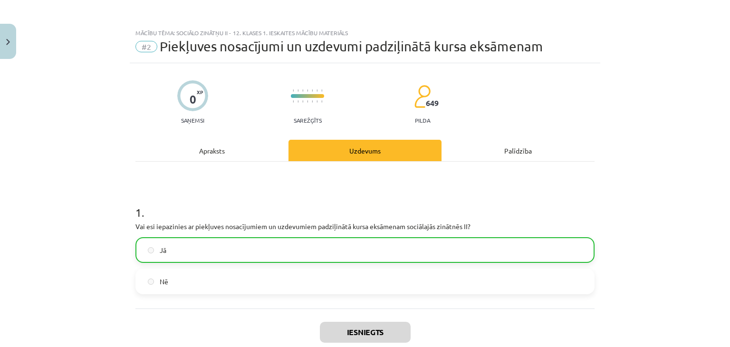
scroll to position [87, 0]
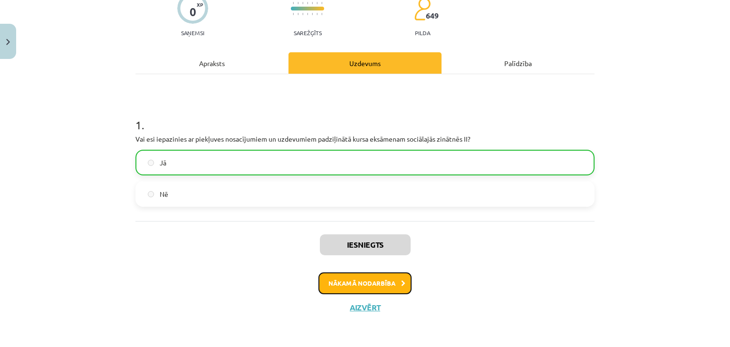
click at [371, 274] on button "Nākamā nodarbība" at bounding box center [364, 283] width 93 height 22
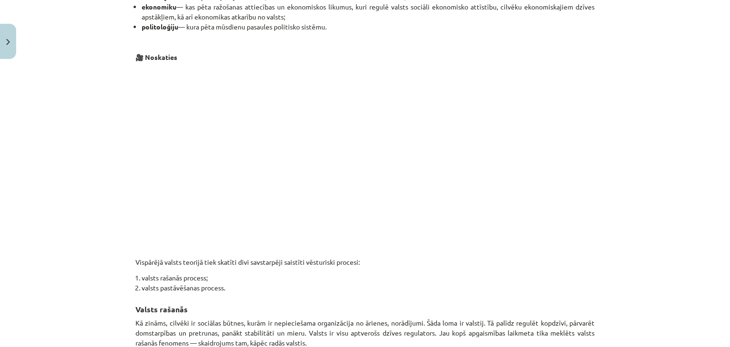
scroll to position [533, 0]
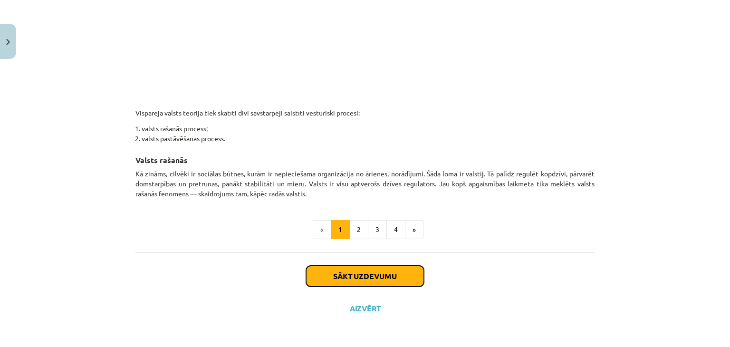
click at [356, 273] on button "Sākt uzdevumu" at bounding box center [365, 276] width 118 height 21
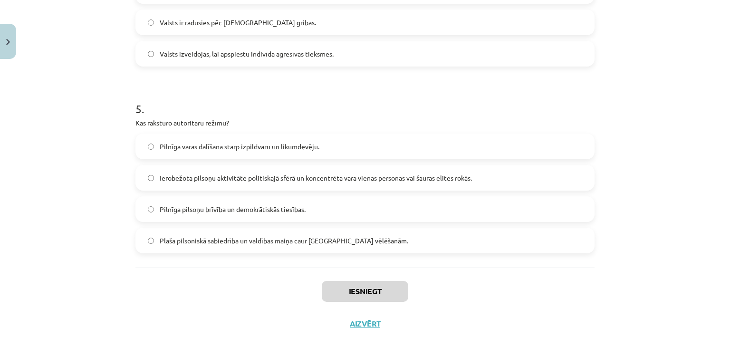
scroll to position [867, 0]
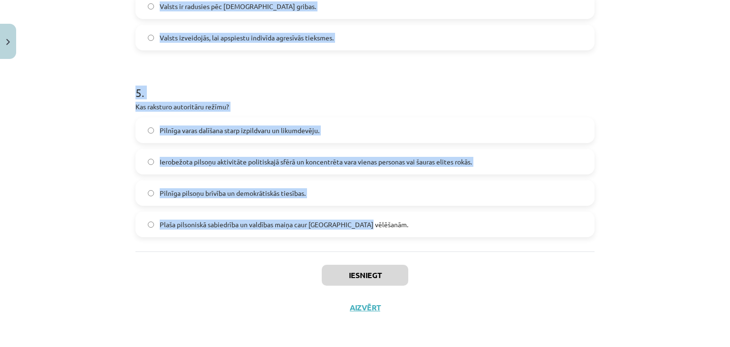
drag, startPoint x: 112, startPoint y: 186, endPoint x: 371, endPoint y: 233, distance: 263.1
click at [371, 233] on div "Mācību tēma: Sociālo zinātņu ii - 12. klases 1. ieskaites mācību materiāls #3 1…" at bounding box center [365, 173] width 730 height 347
copy form "9 . Lore ipsumdol si ametconse ad elitseddoei tempor incididu utlaboreet? Dolor…"
click at [383, 106] on p "Kas raksturo autoritāru režīmu?" at bounding box center [364, 107] width 459 height 10
